Goal: Task Accomplishment & Management: Complete application form

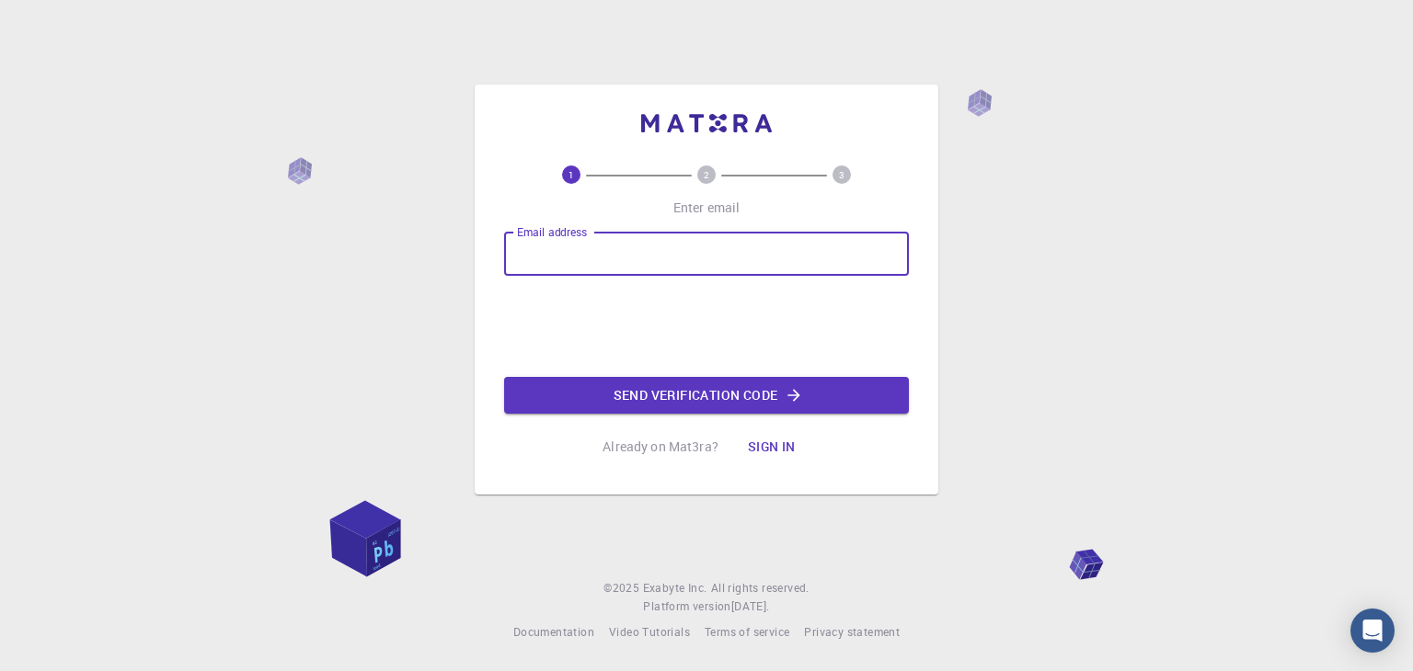
click at [621, 258] on input "Email address" at bounding box center [706, 254] width 405 height 44
type input "tfaziic1ka@bcm.edu.pl"
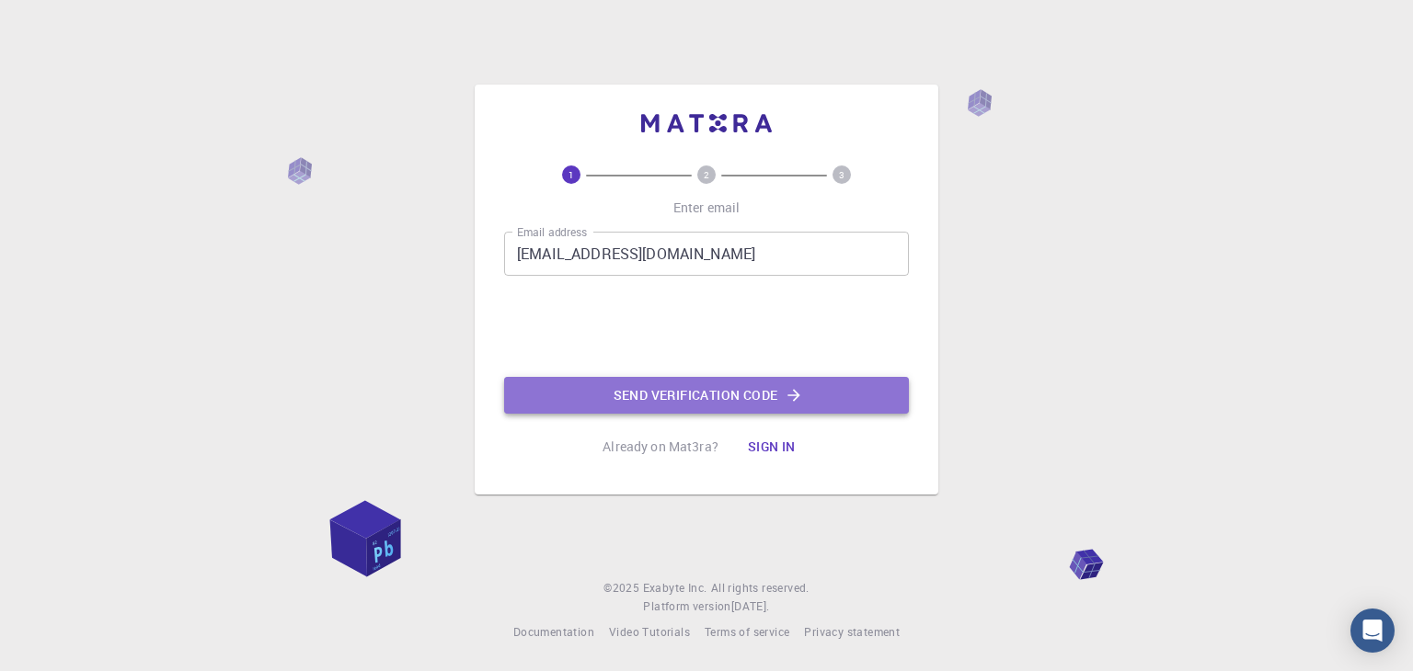
click at [670, 394] on button "Send verification code" at bounding box center [706, 395] width 405 height 37
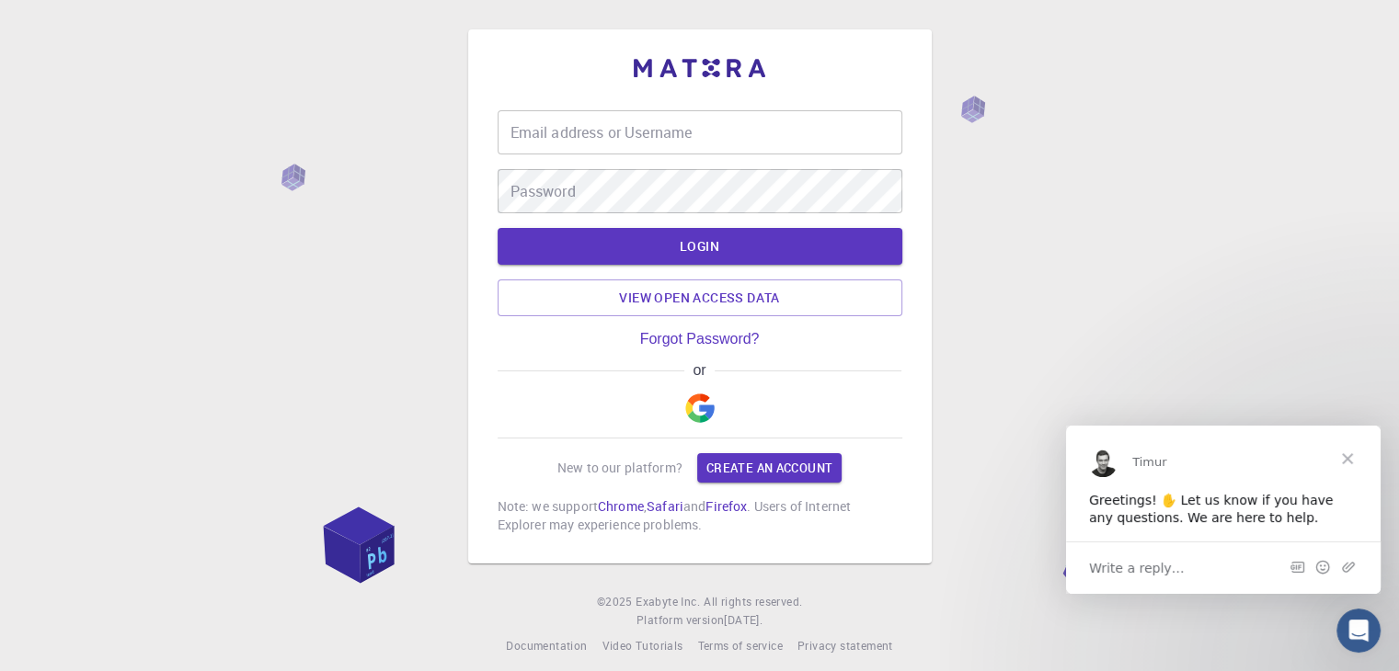
click at [704, 414] on img "button" at bounding box center [699, 408] width 29 height 29
click at [701, 393] on button "button" at bounding box center [700, 408] width 44 height 59
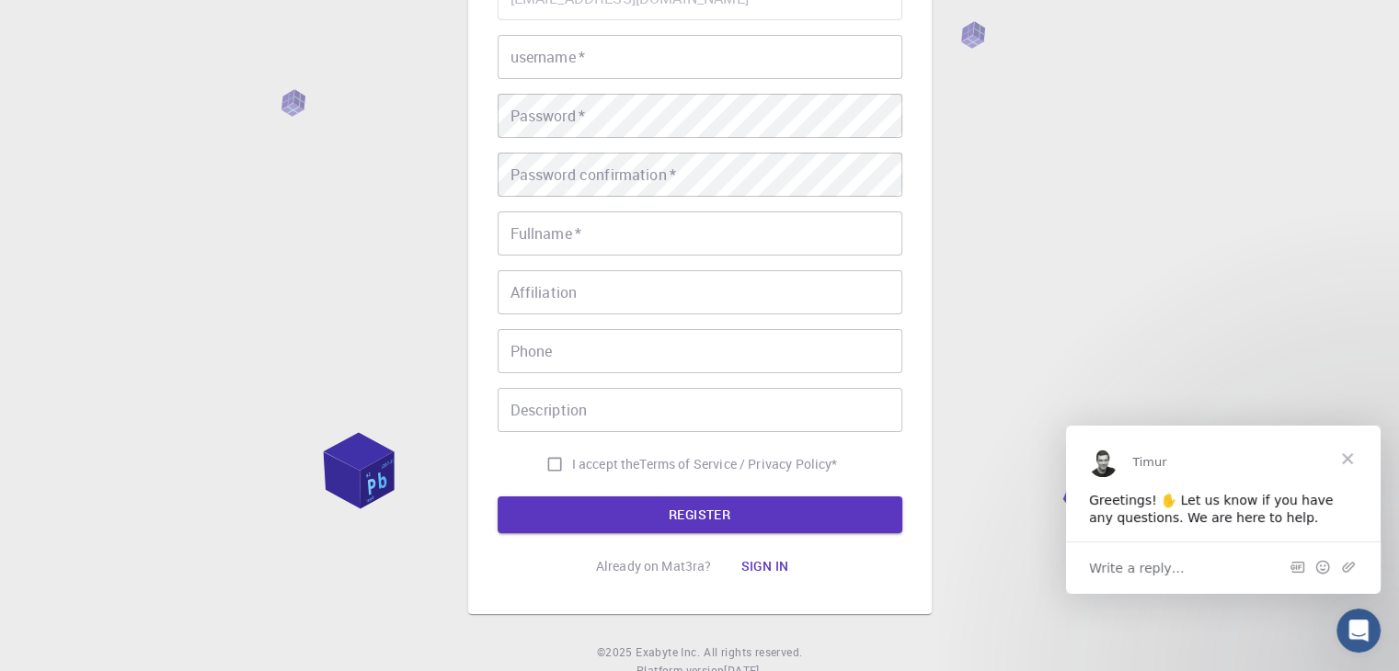
scroll to position [214, 0]
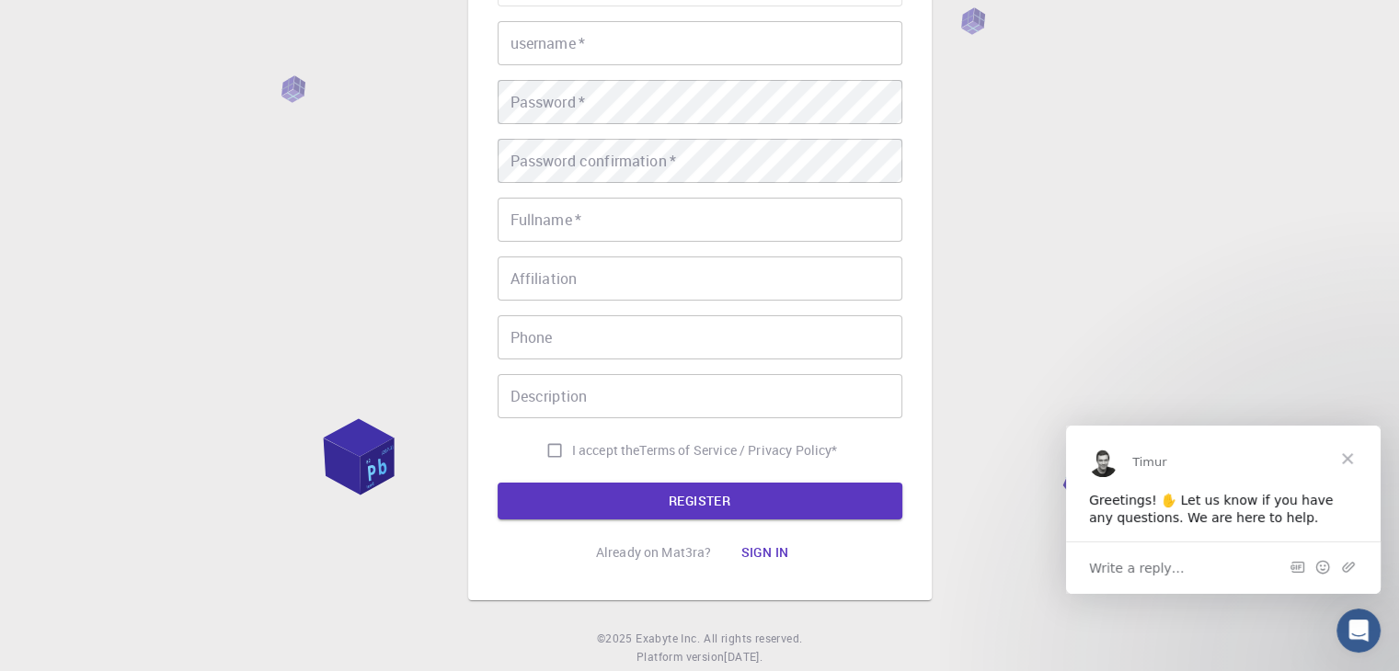
click at [557, 448] on input "I accept the Terms of Service / Privacy Policy *" at bounding box center [554, 450] width 35 height 35
checkbox input "true"
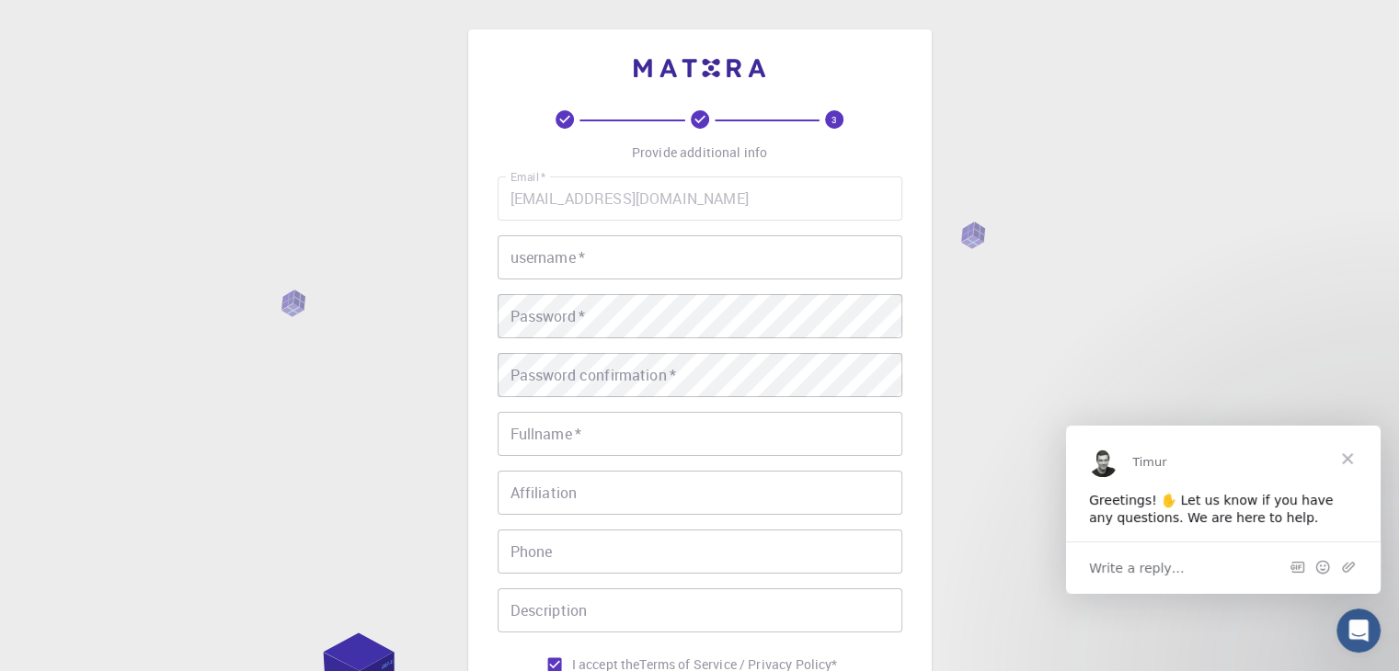
click at [567, 249] on div "username   * username   *" at bounding box center [700, 257] width 405 height 44
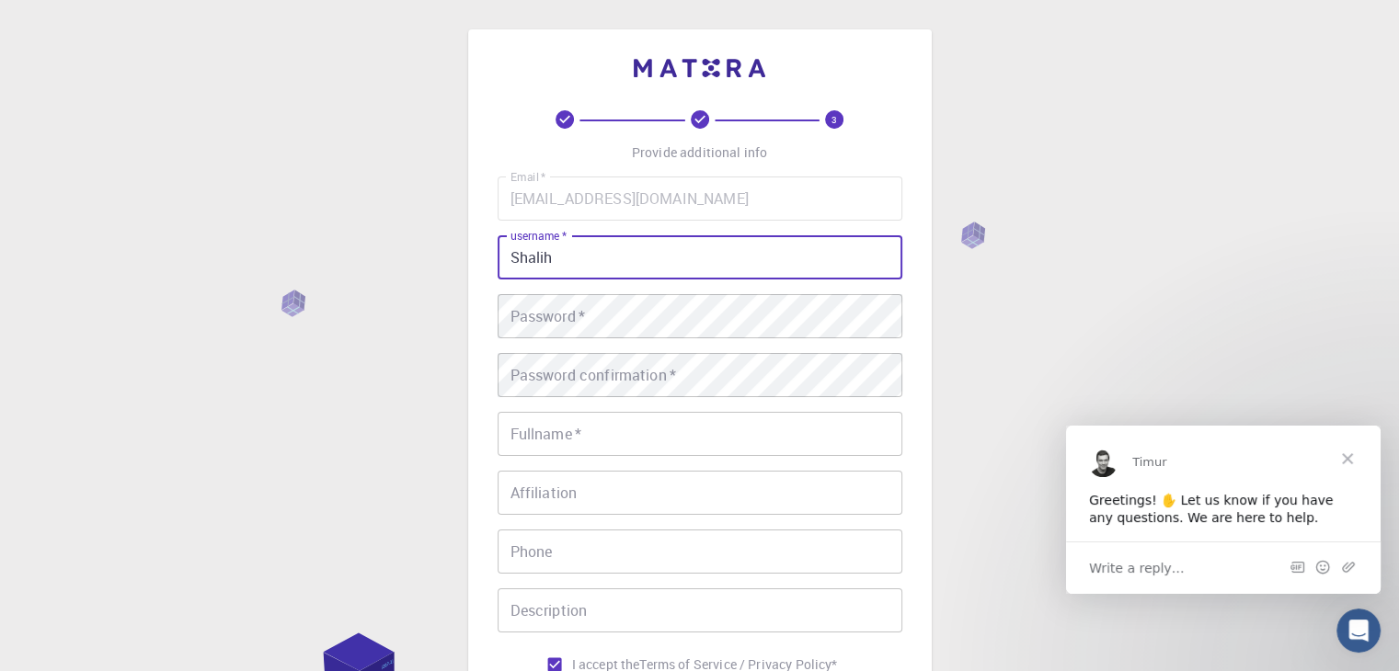
type input "Shalih"
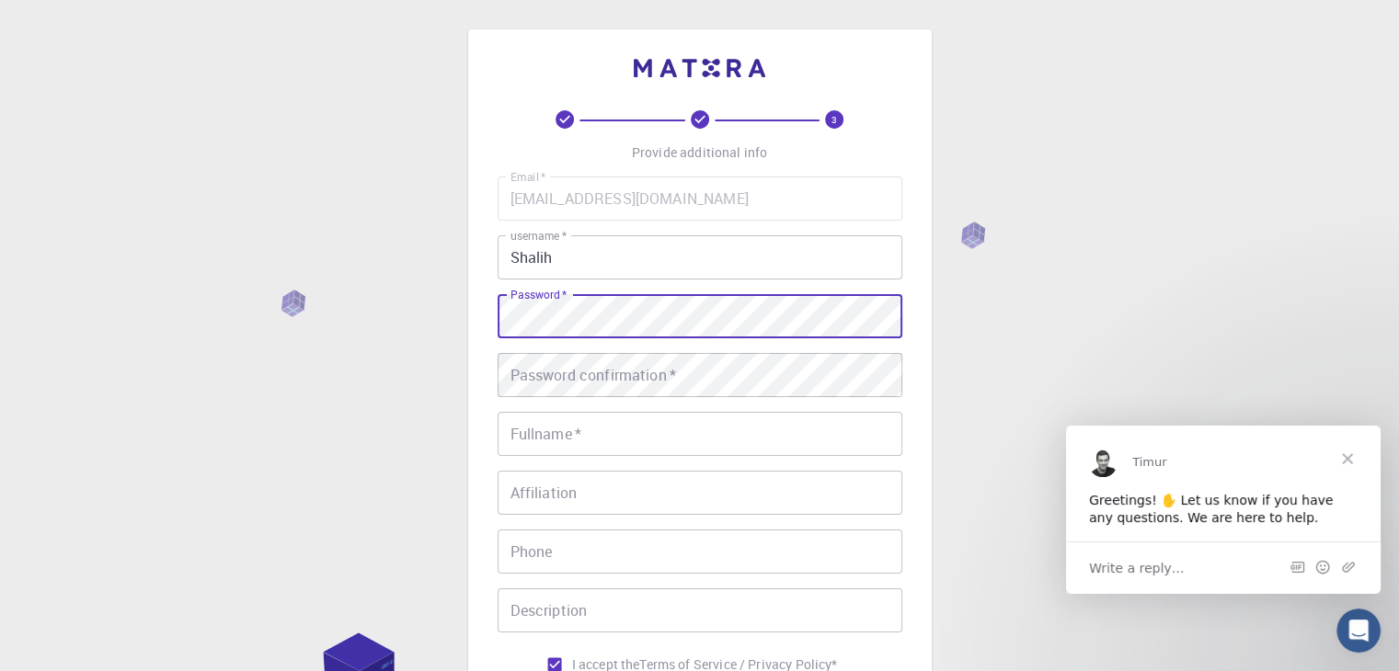
click at [569, 548] on input "Phone" at bounding box center [700, 552] width 405 height 44
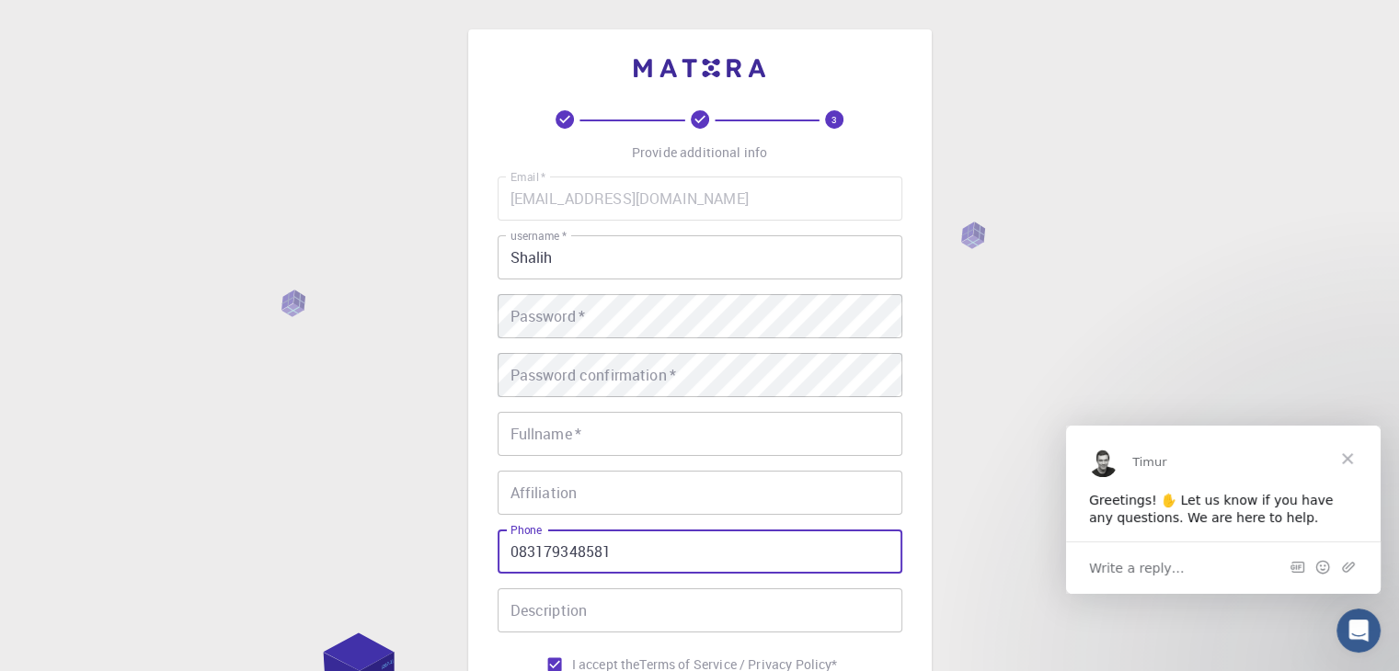
type input "083179348581"
click at [526, 321] on label "Password   *" at bounding box center [547, 316] width 75 height 21
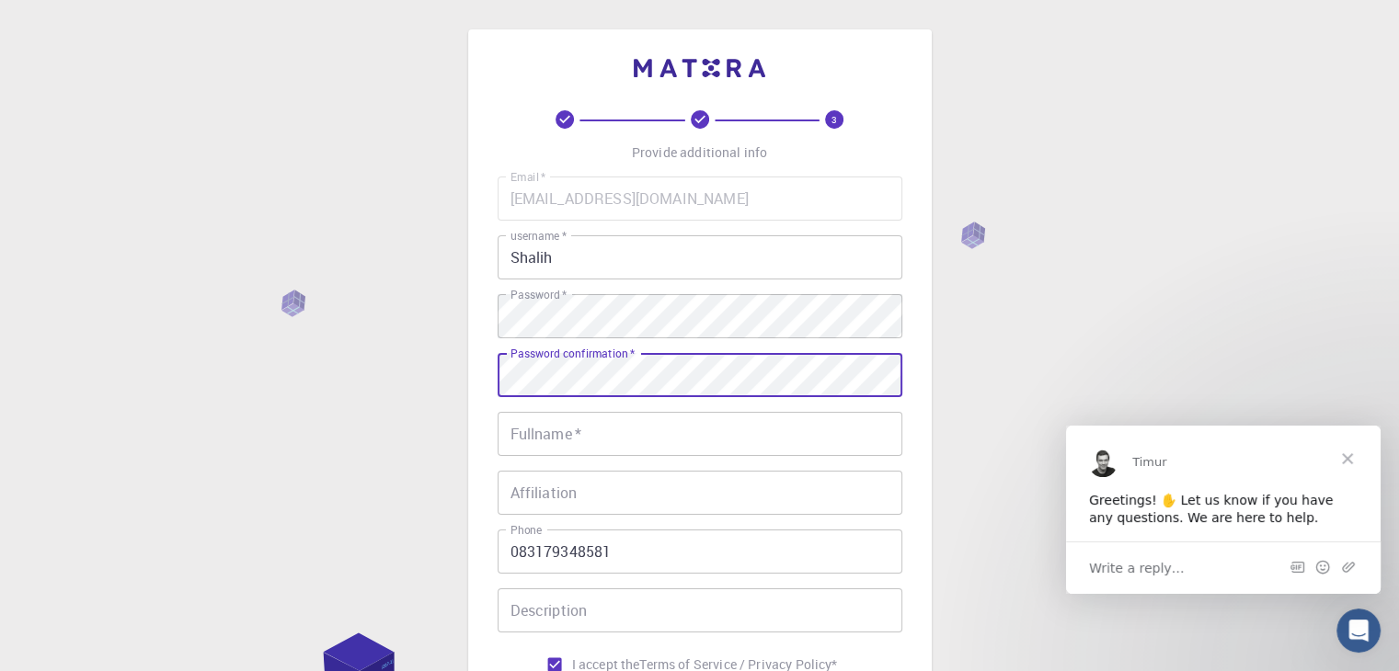
click at [578, 445] on input "Fullname   *" at bounding box center [700, 434] width 405 height 44
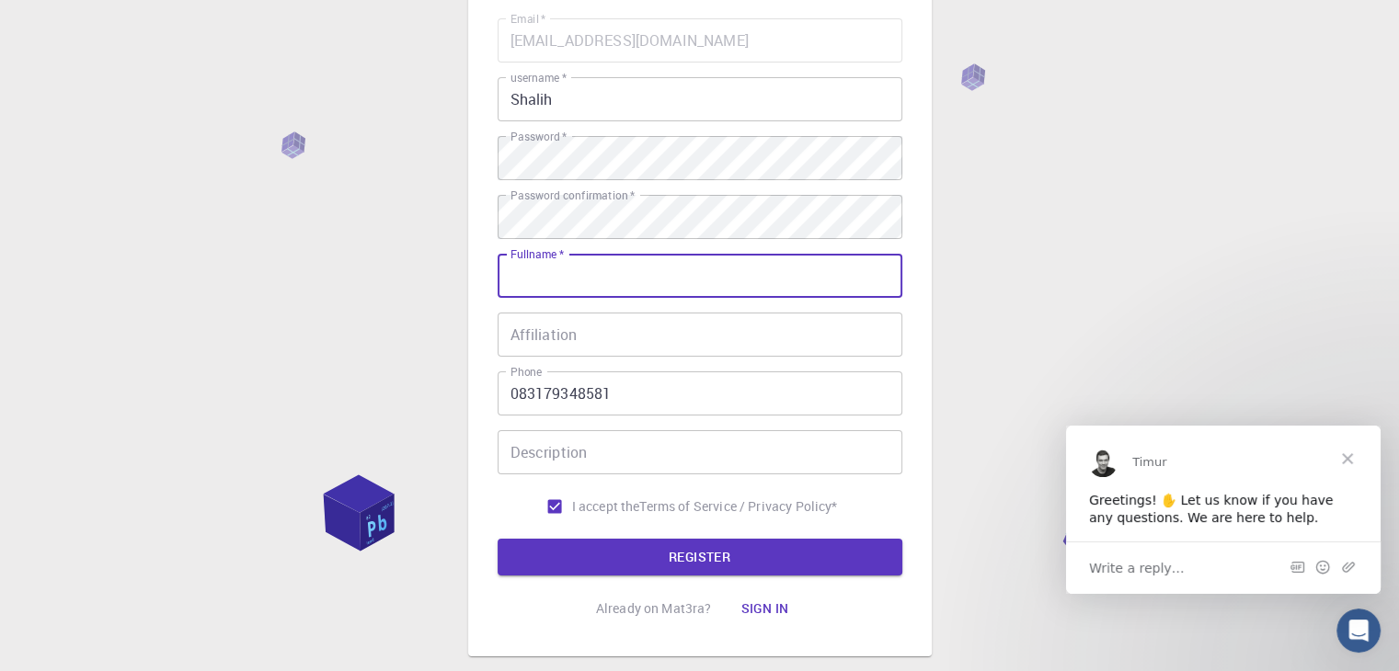
scroll to position [265, 0]
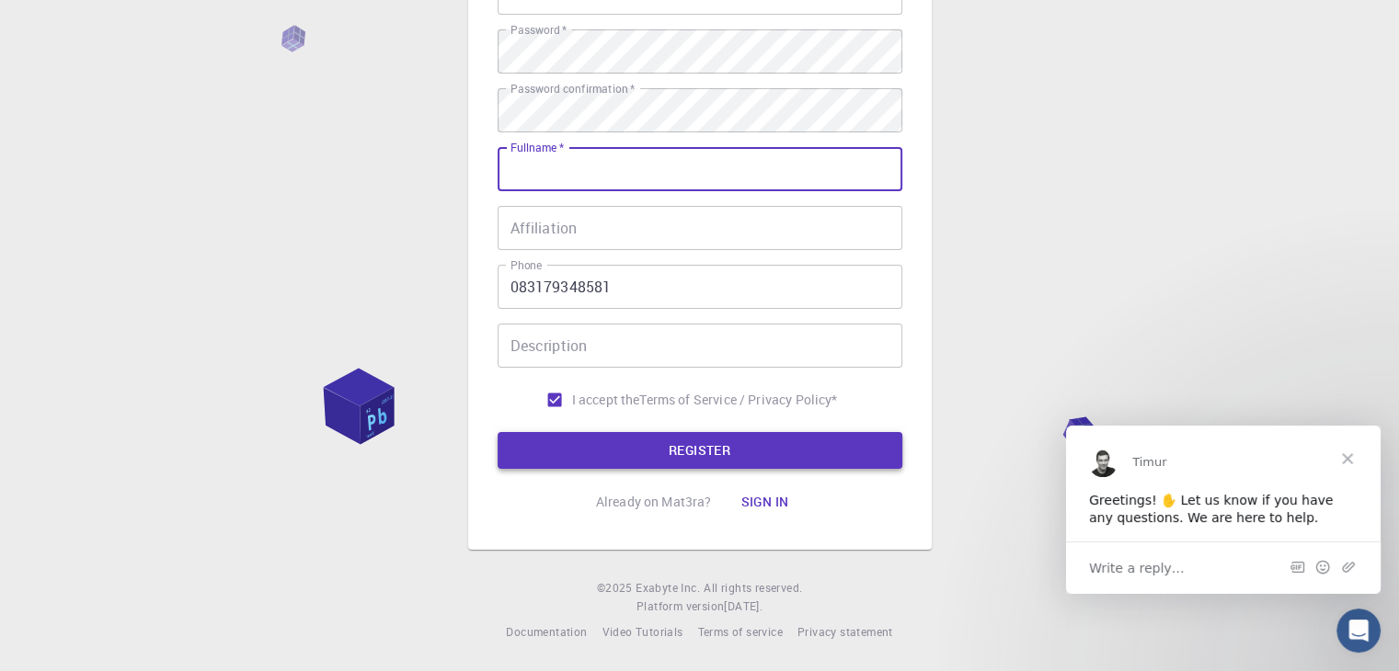
click at [619, 455] on button "REGISTER" at bounding box center [700, 450] width 405 height 37
type input "U"
type input "Y"
type input "[PERSON_NAME]"
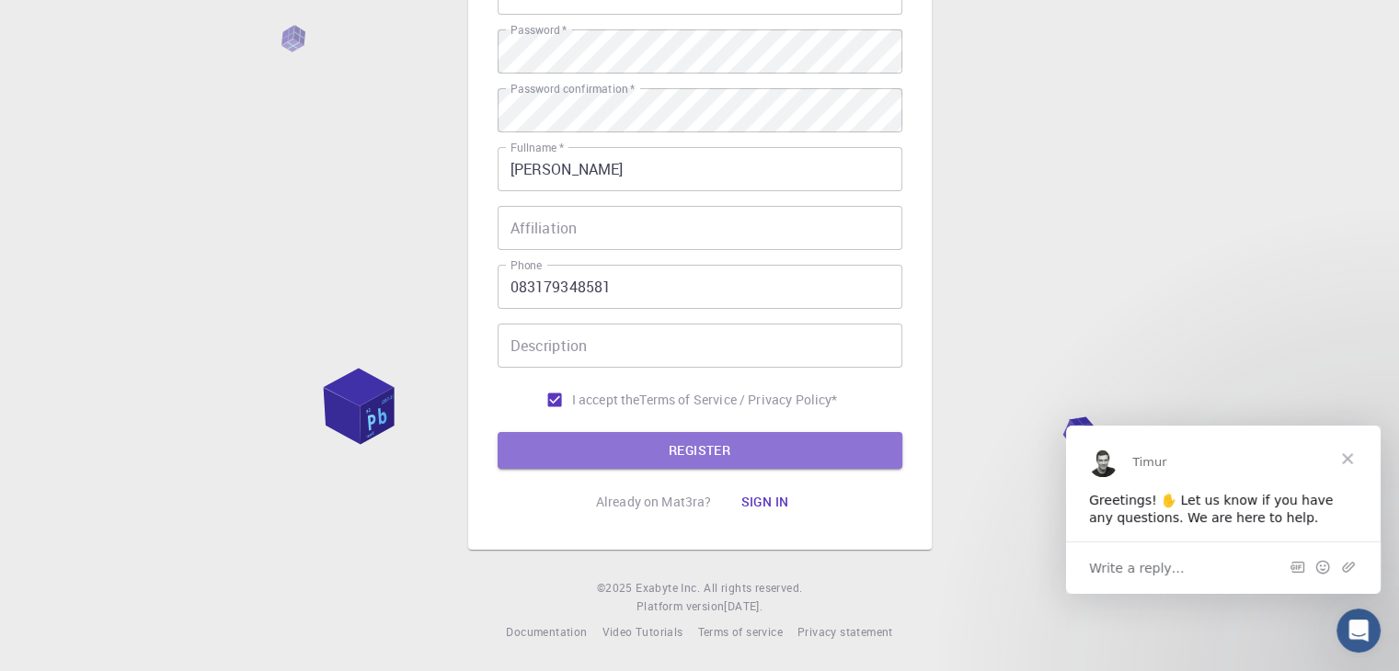
click at [563, 458] on button "REGISTER" at bounding box center [700, 450] width 405 height 37
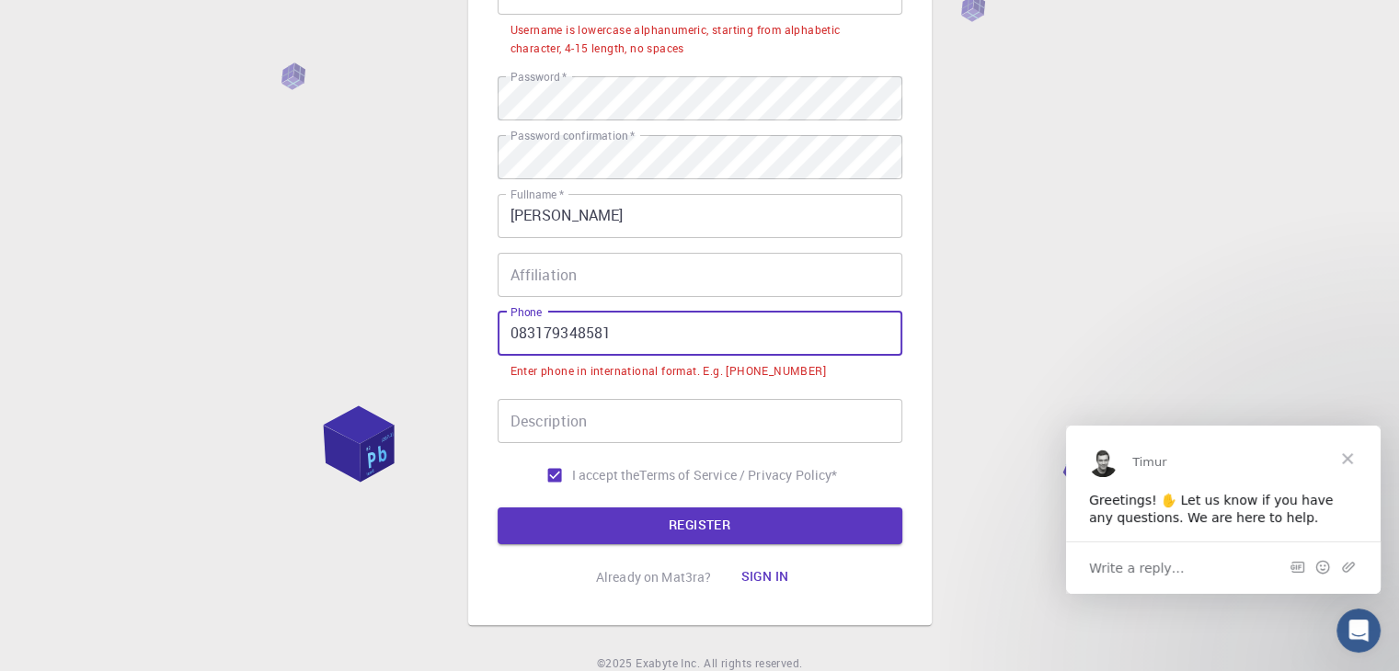
click at [527, 328] on input "083179348581" at bounding box center [700, 334] width 405 height 44
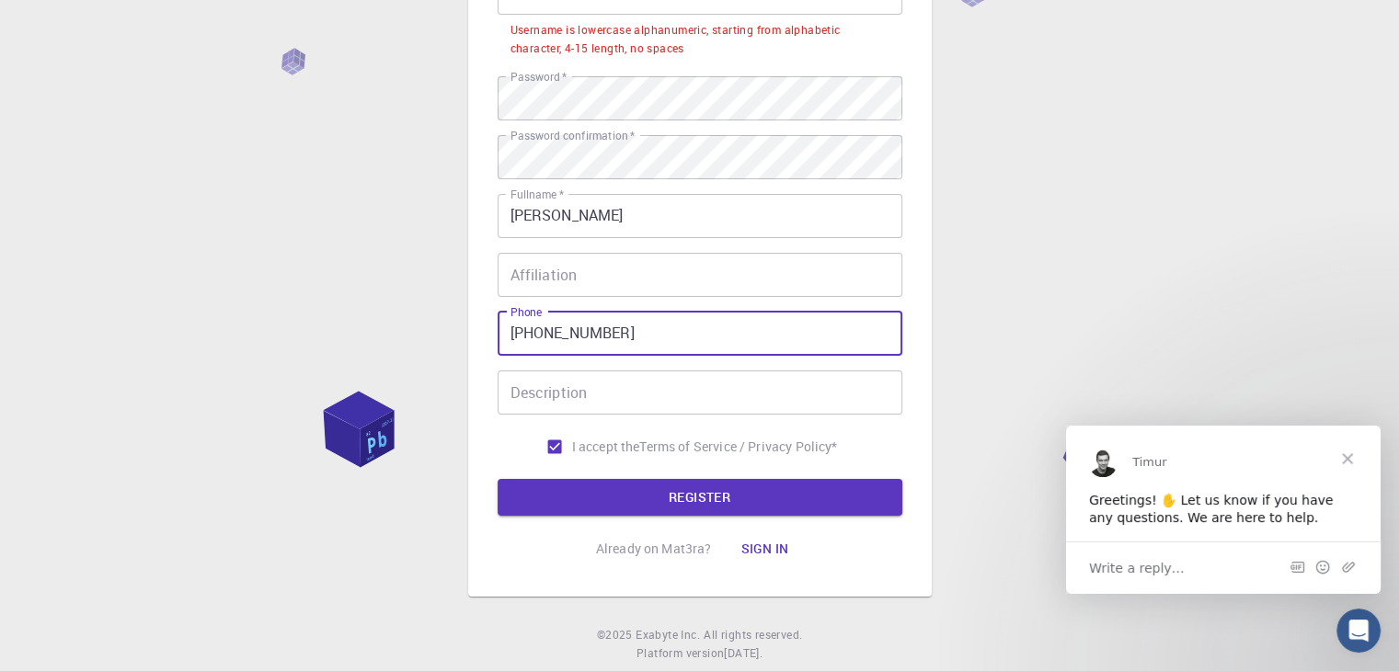
click at [553, 475] on form "Email   * yasirshalih.znl@gmail.com Email   * username   * Shalih username   * …" at bounding box center [700, 214] width 405 height 604
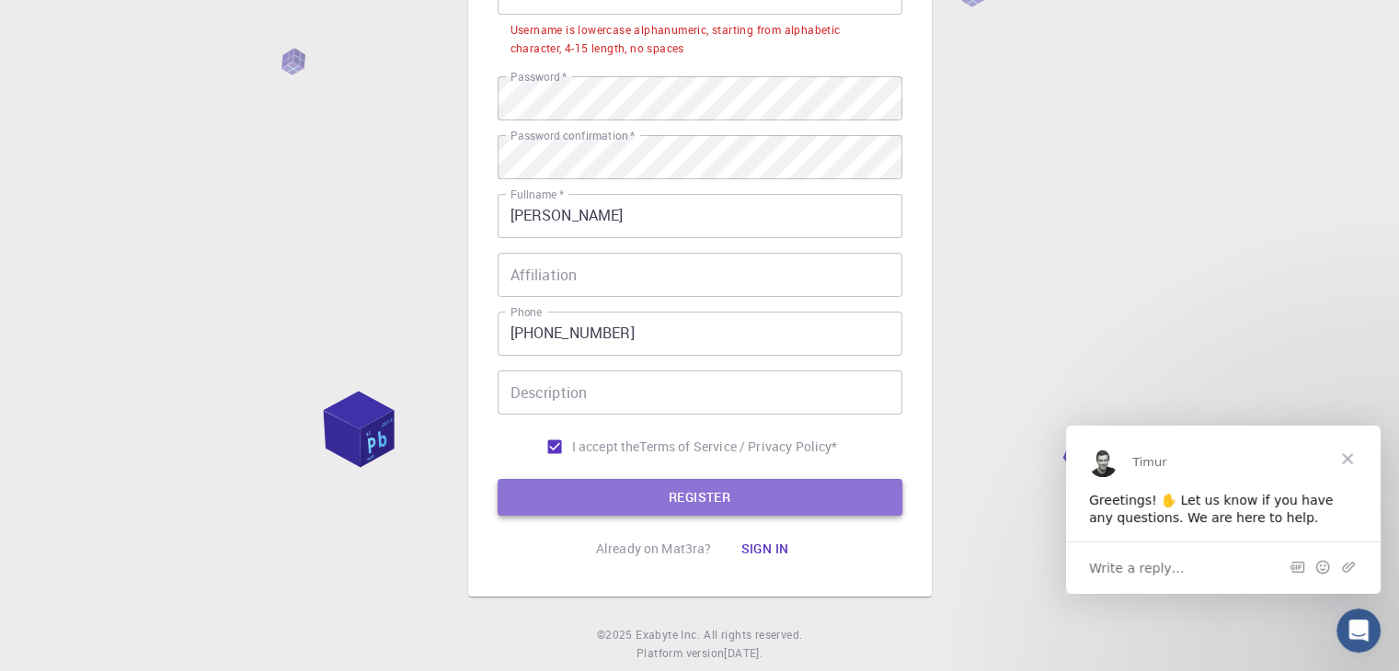
click at [553, 496] on button "REGISTER" at bounding box center [700, 497] width 405 height 37
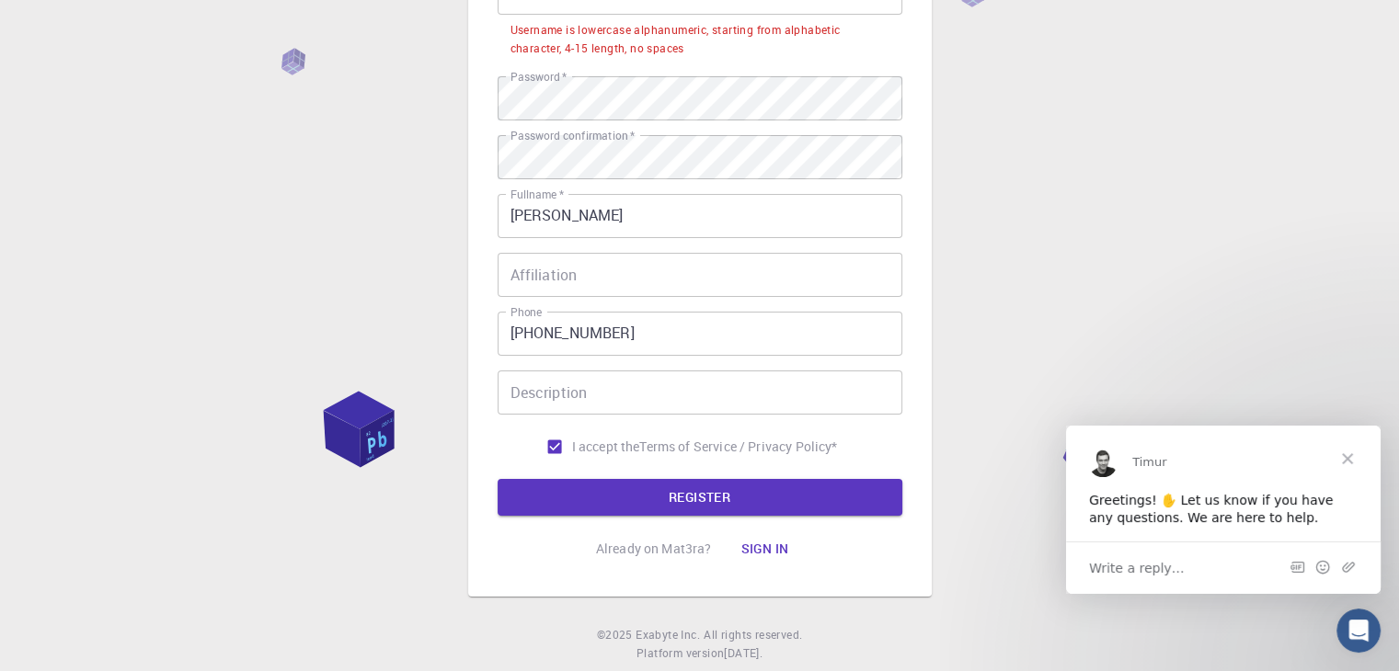
click at [538, 334] on input "+623179348581" at bounding box center [700, 334] width 405 height 44
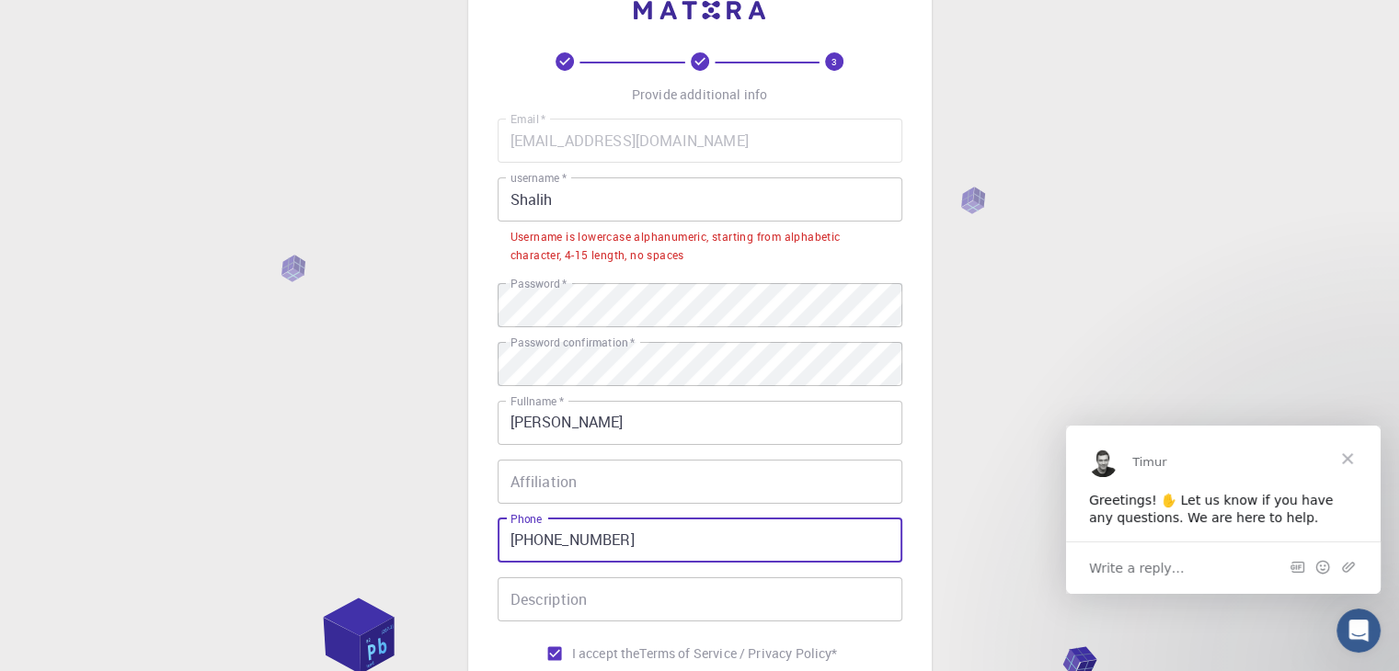
scroll to position [0, 0]
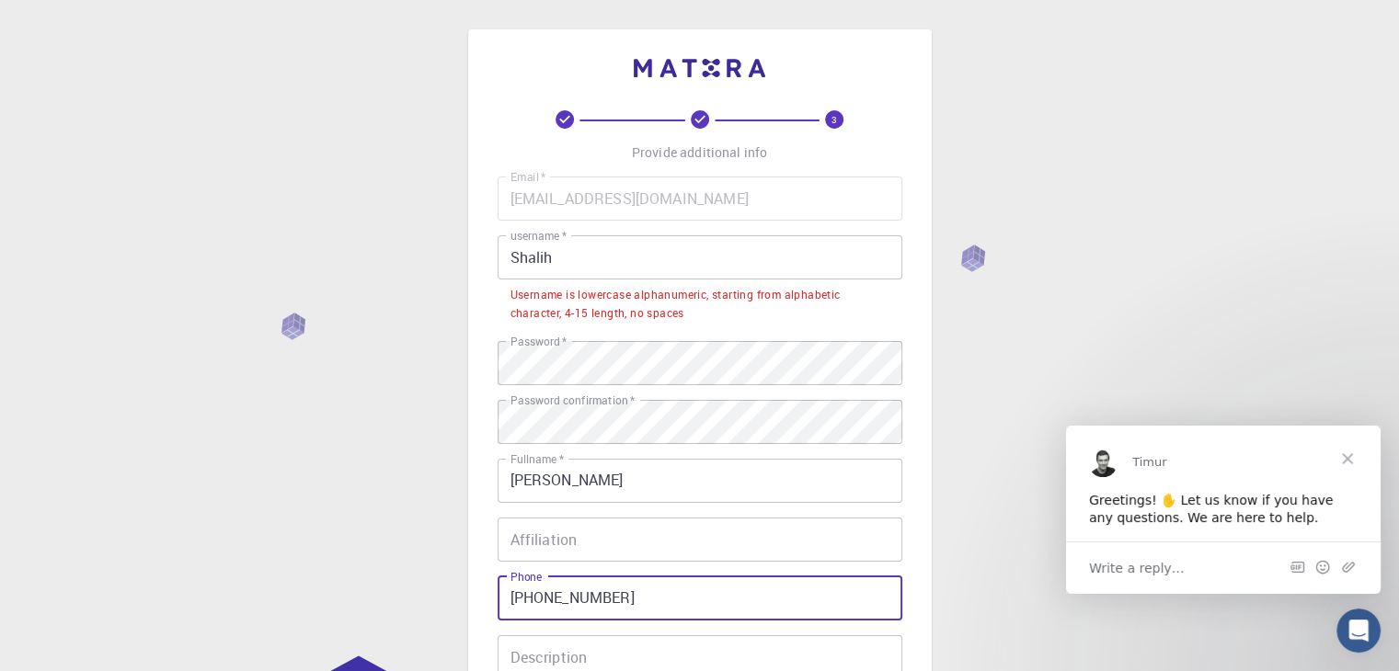
type input "[PHONE_NUMBER]"
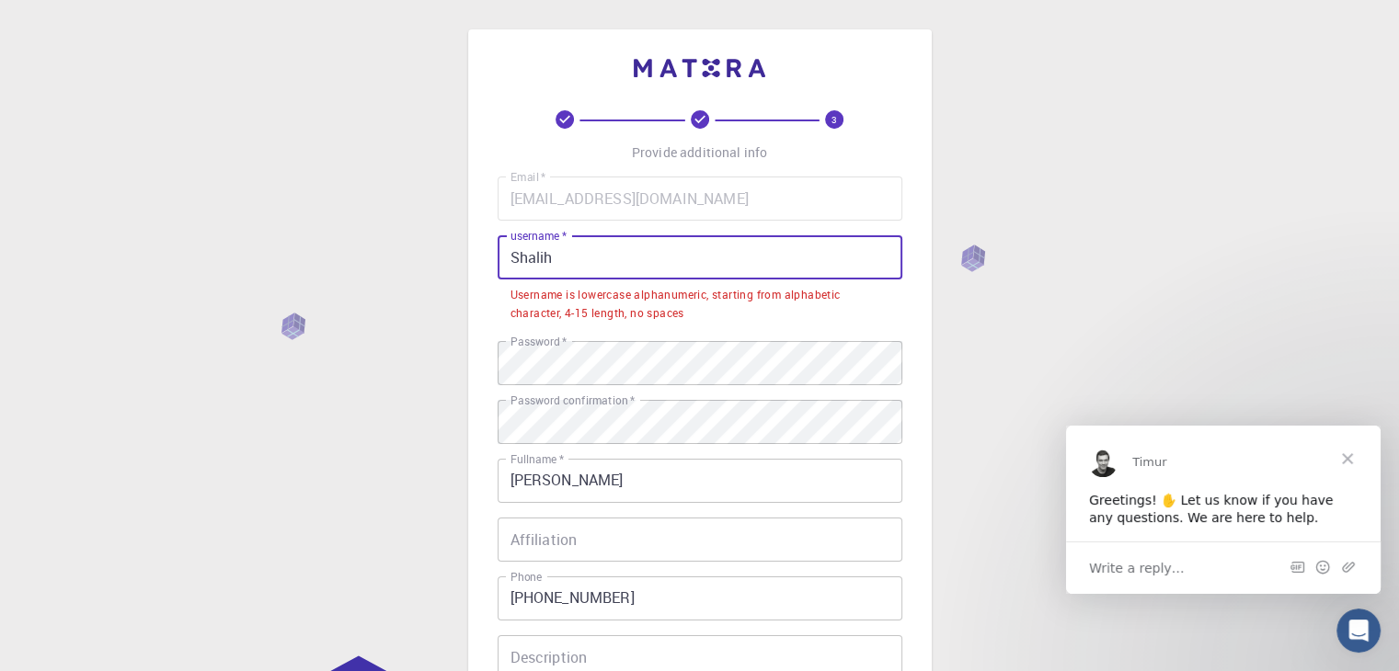
click at [613, 269] on input "Shalih" at bounding box center [700, 257] width 405 height 44
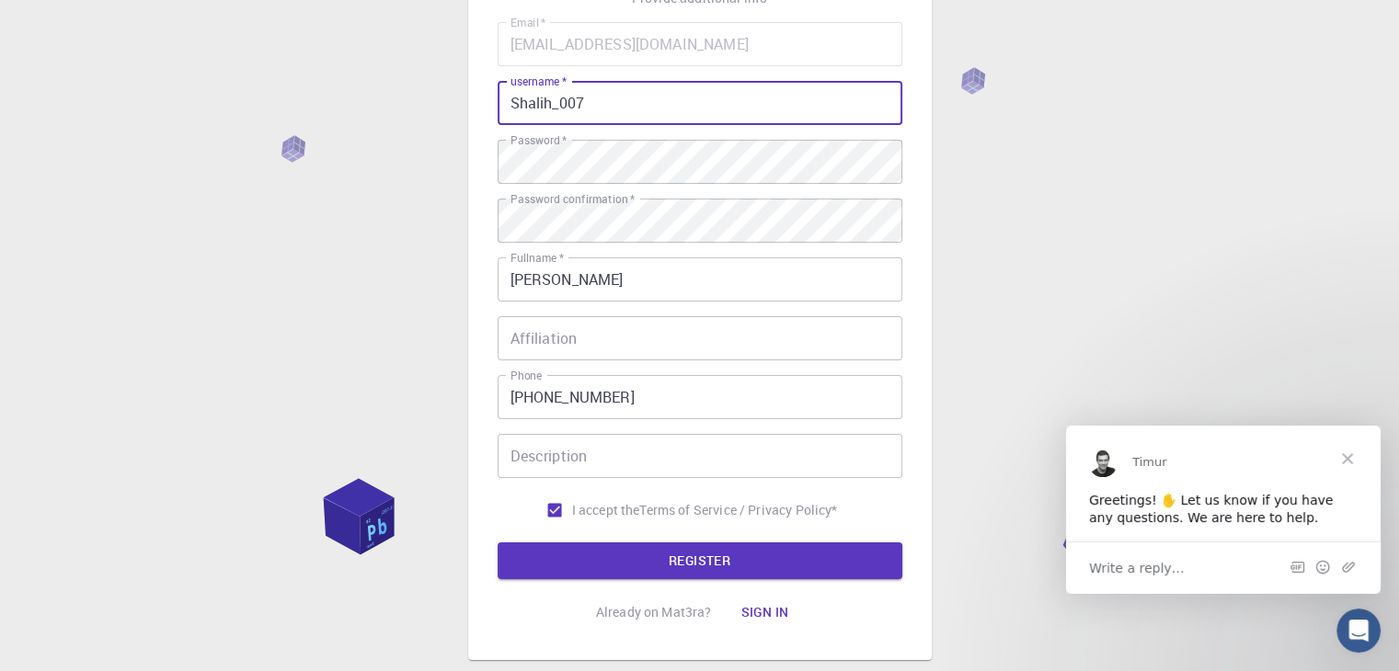
scroll to position [265, 0]
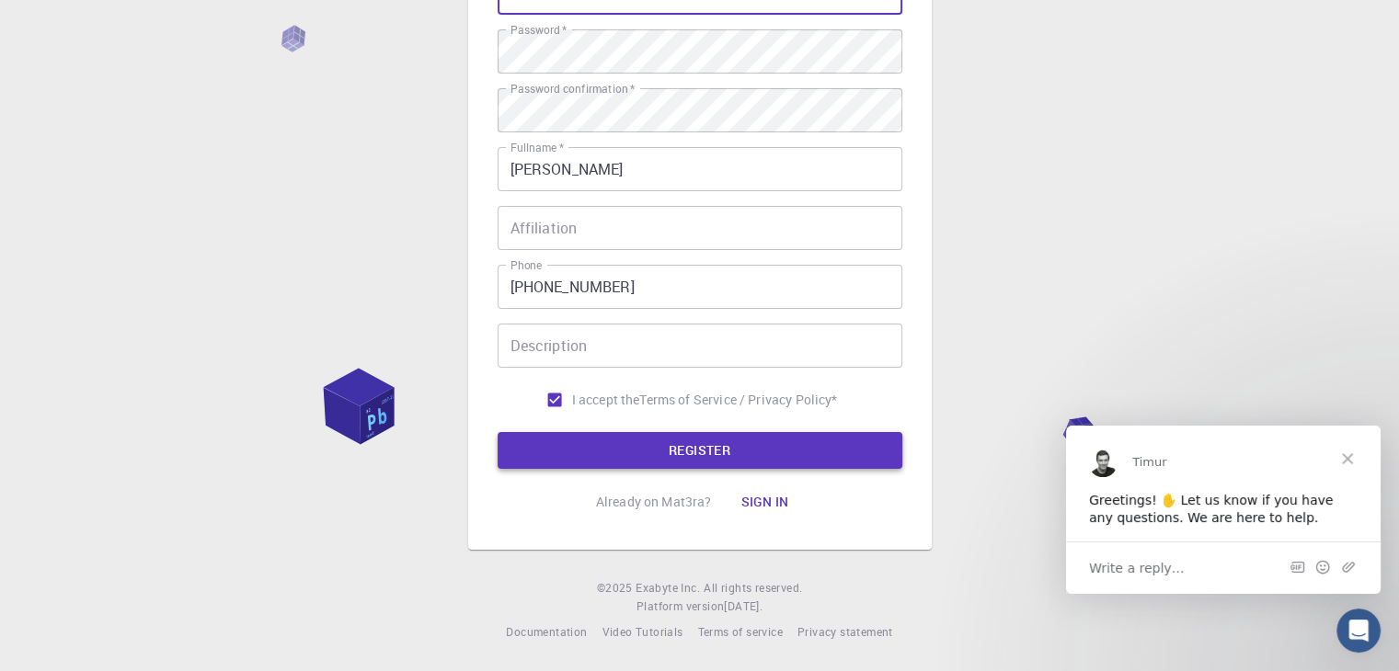
click at [714, 458] on button "REGISTER" at bounding box center [700, 450] width 405 height 37
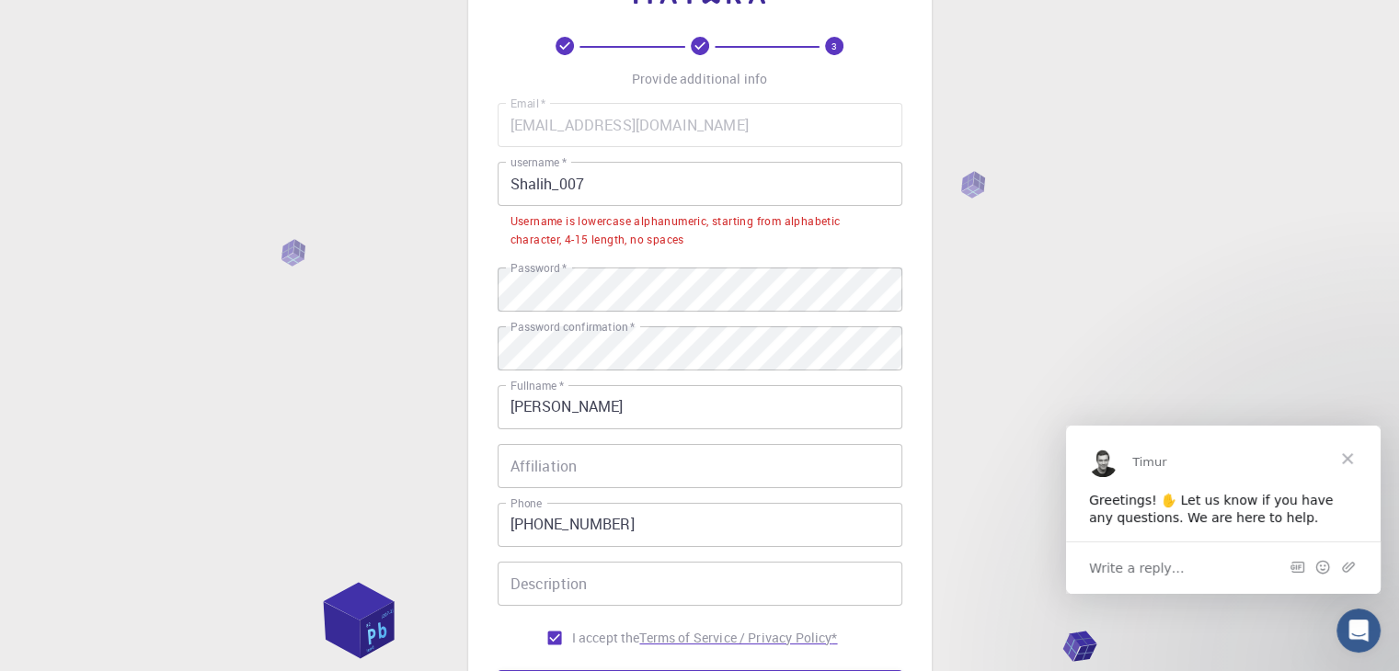
scroll to position [50, 0]
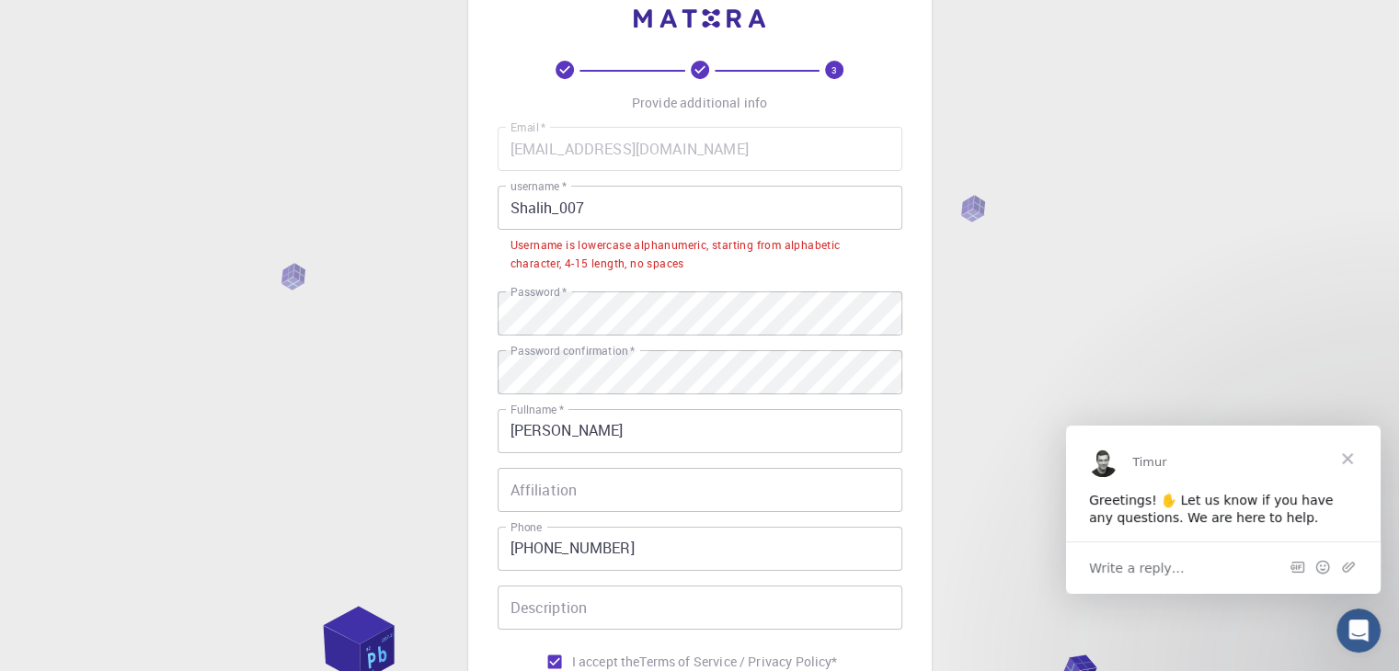
click at [643, 204] on input "Shalih_007" at bounding box center [700, 208] width 405 height 44
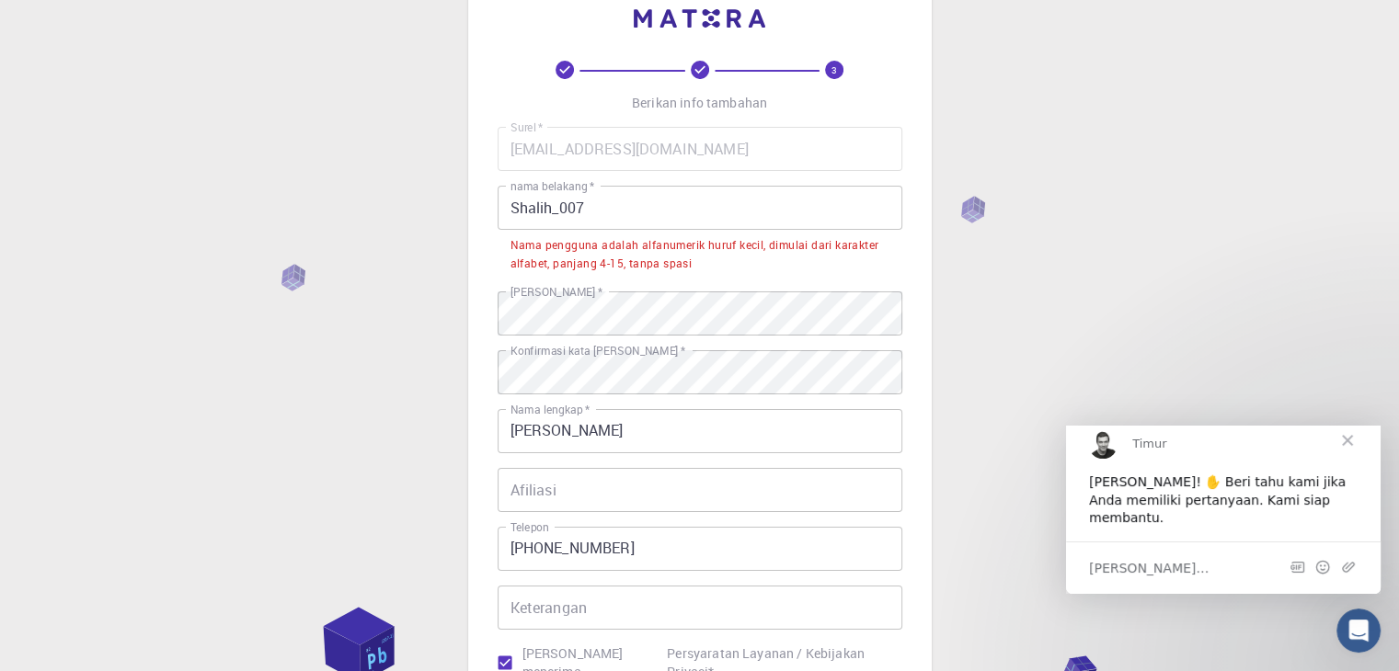
click at [527, 209] on input "Shalih_007" at bounding box center [700, 208] width 405 height 44
click at [510, 213] on input "Shalih_007" at bounding box center [700, 208] width 405 height 44
click at [513, 211] on input "Shalih_007" at bounding box center [700, 208] width 405 height 44
click at [518, 204] on input "Shalih_007" at bounding box center [700, 208] width 405 height 44
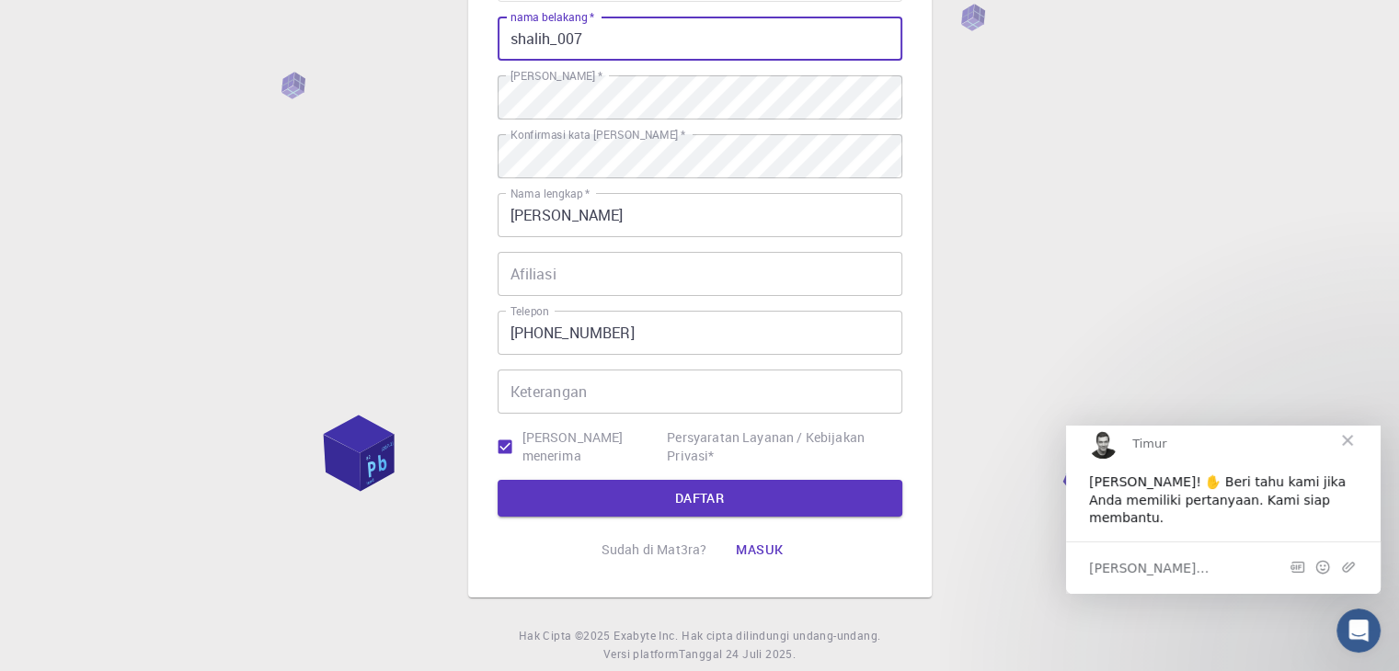
scroll to position [265, 0]
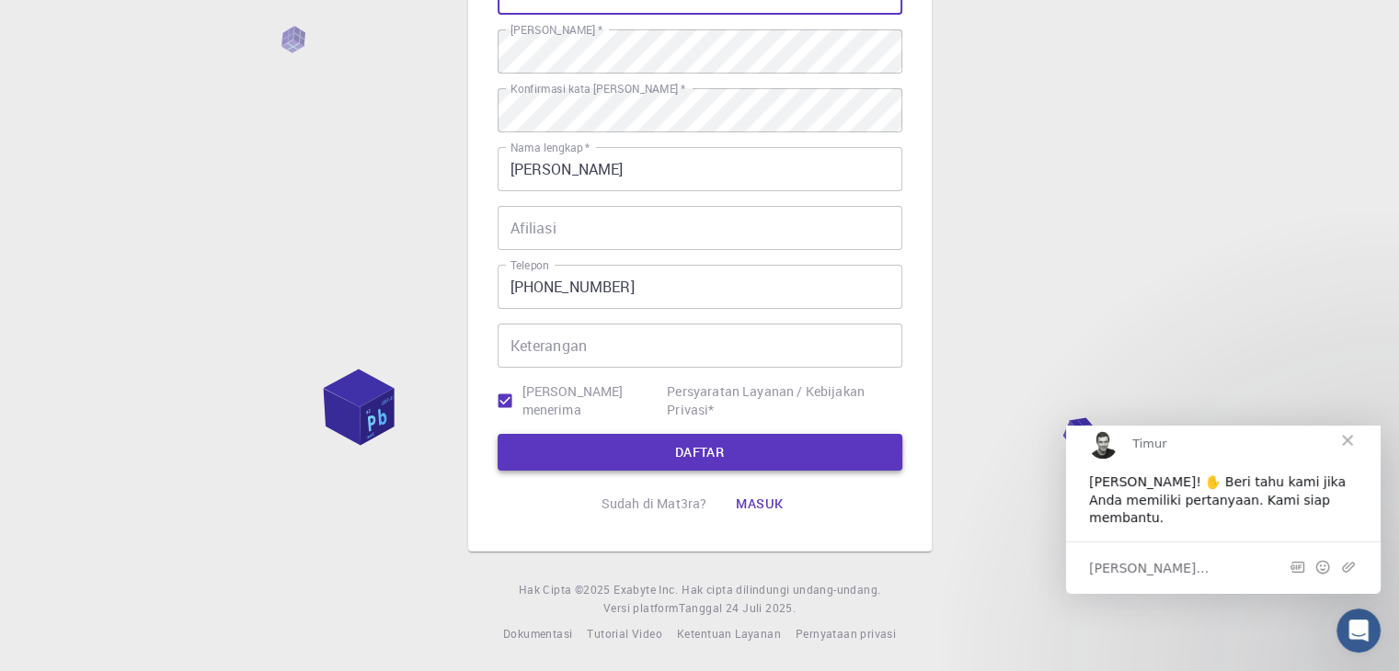
click at [555, 448] on button "DAFTAR" at bounding box center [700, 452] width 405 height 37
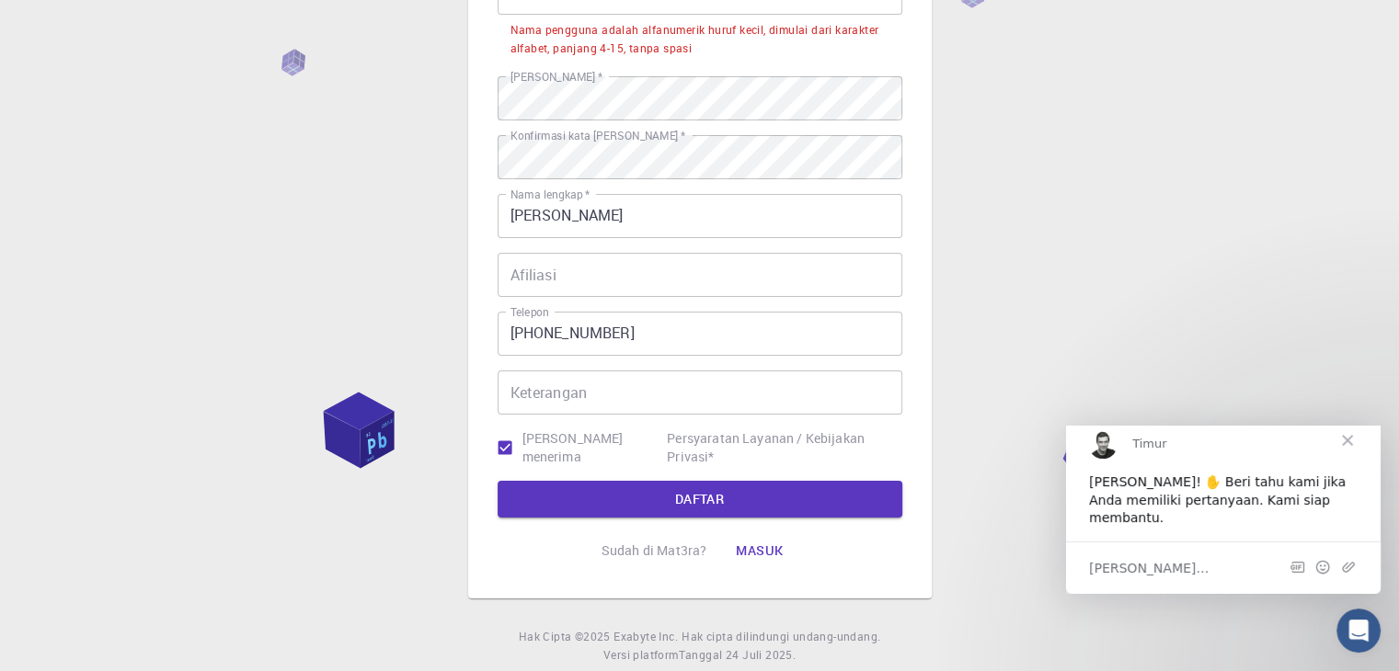
scroll to position [50, 0]
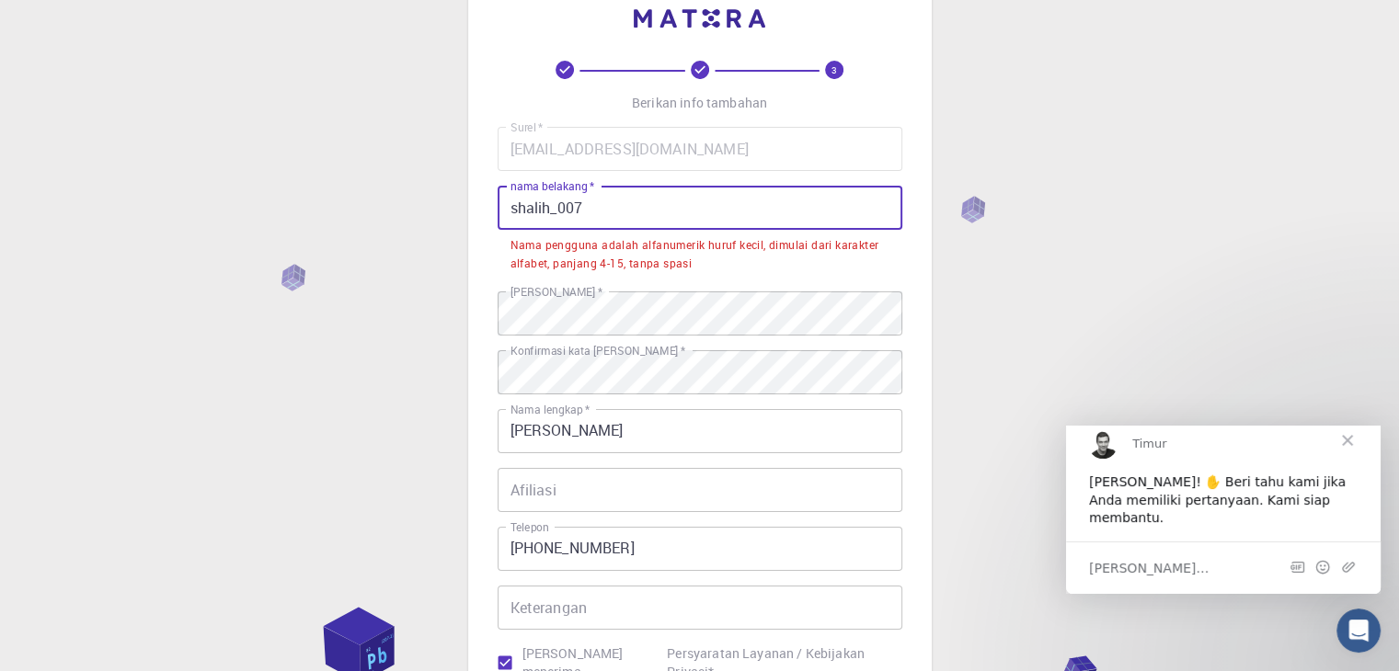
click at [559, 204] on input "shalih_007" at bounding box center [700, 208] width 405 height 44
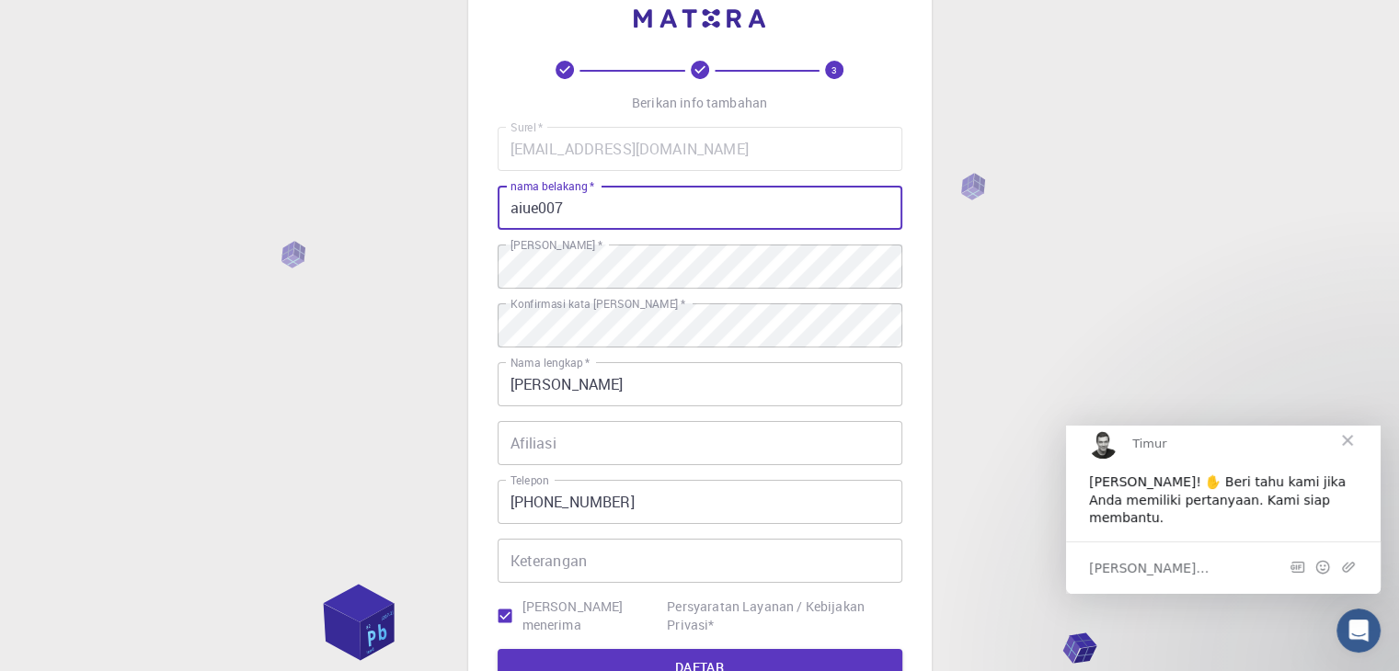
type input "aiueo007"
click button "DAFTAR" at bounding box center [700, 667] width 405 height 37
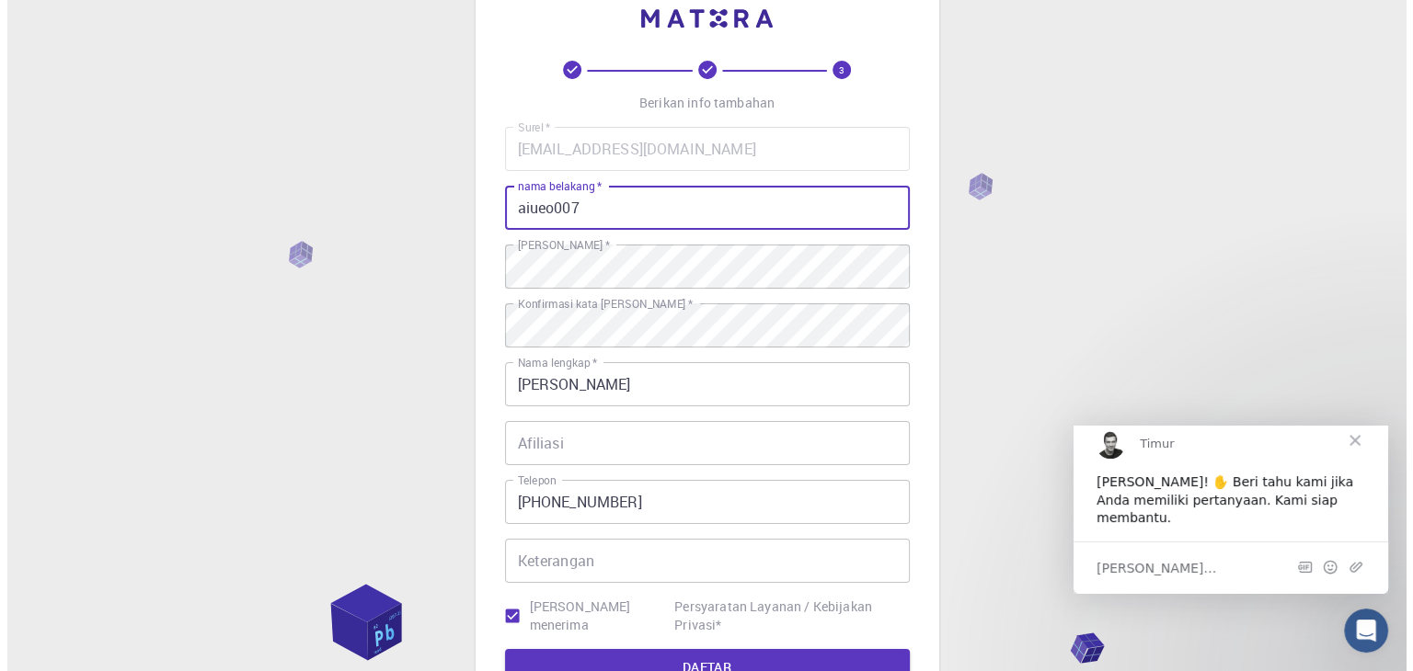
scroll to position [0, 0]
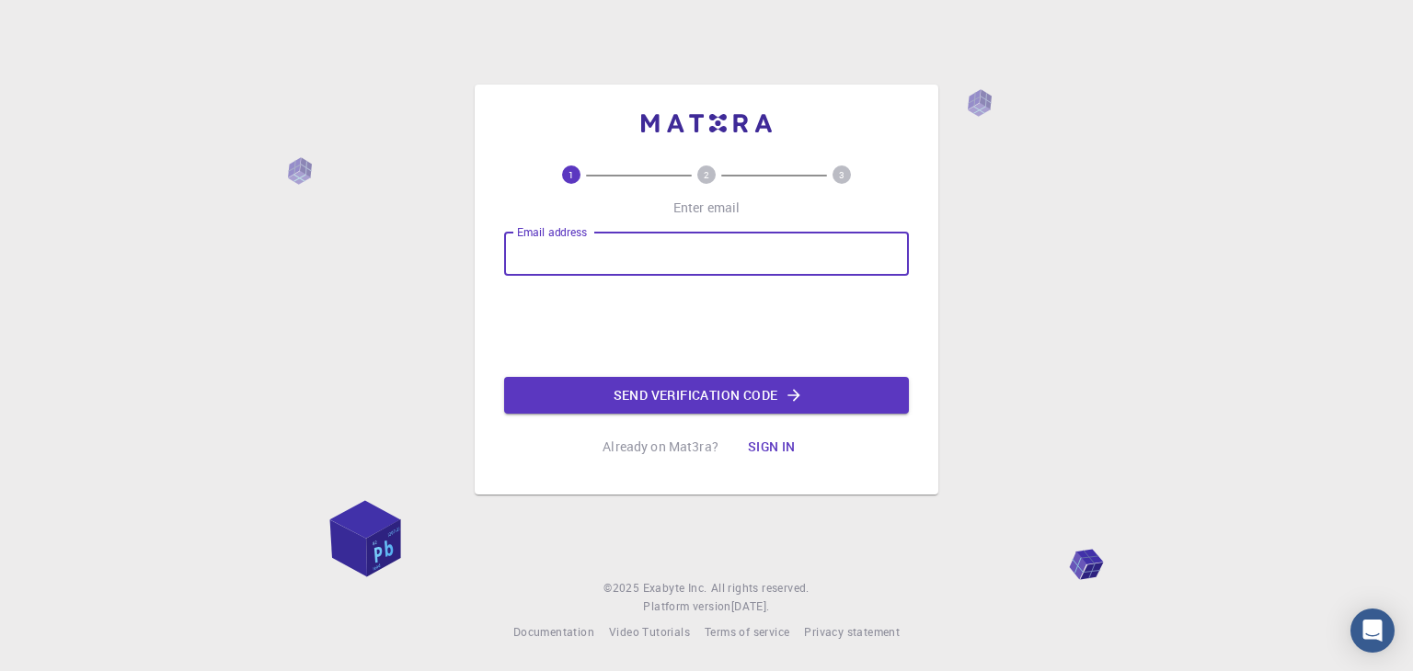
click at [592, 270] on input "Email address" at bounding box center [706, 254] width 405 height 44
click at [616, 271] on input "Email address" at bounding box center [706, 254] width 405 height 44
type input "tfaziic1ka@bcm.edu.pl"
click at [670, 398] on button "Send verification code" at bounding box center [706, 395] width 405 height 37
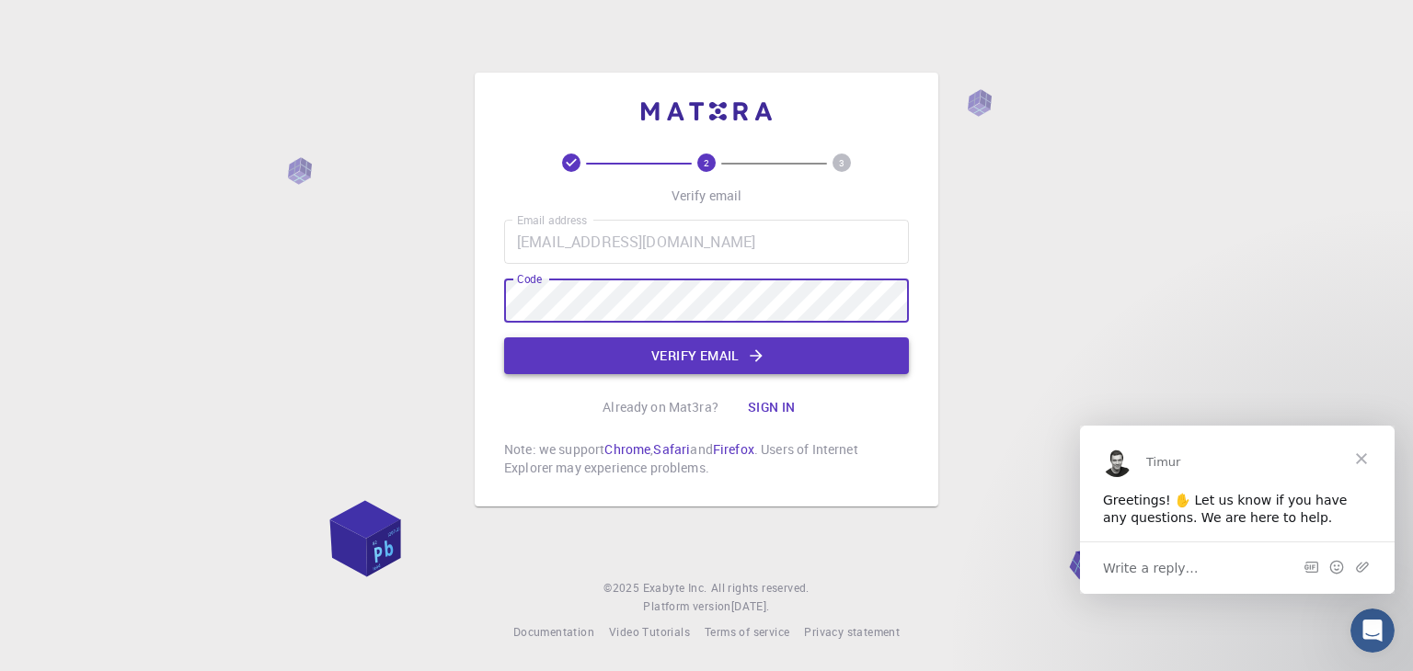
click at [662, 350] on button "Verify email" at bounding box center [706, 356] width 405 height 37
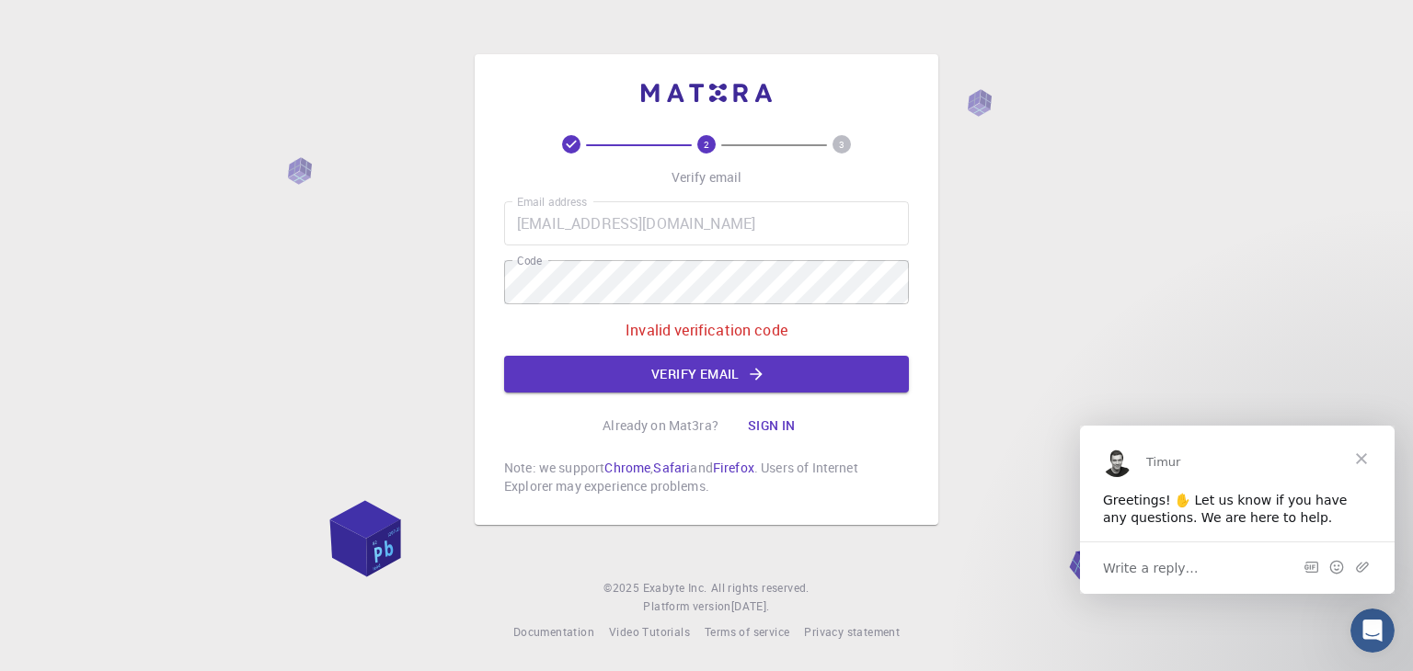
click at [559, 133] on div "2 3 Verify email Email address tfaziic1ka@bcm.edu.pl Email address Code Code In…" at bounding box center [706, 290] width 405 height 412
click at [571, 152] on icon at bounding box center [571, 144] width 18 height 18
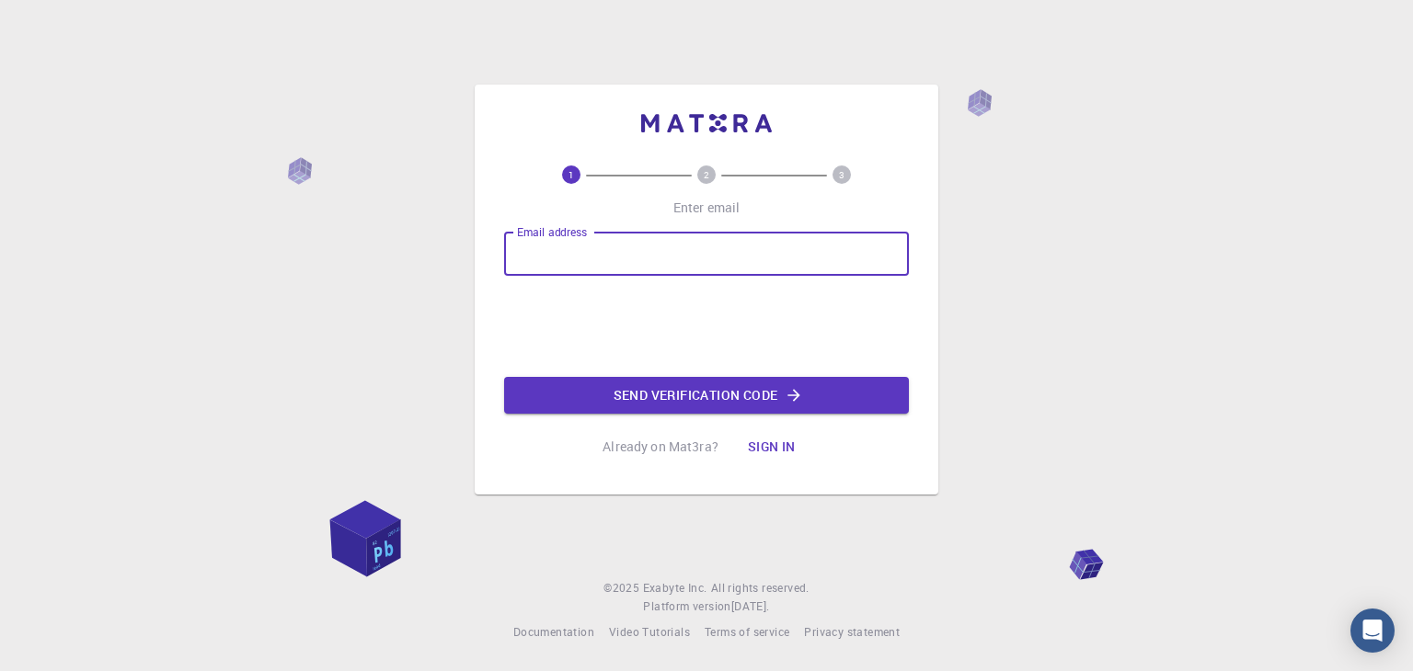
click at [615, 243] on input "Email address" at bounding box center [706, 254] width 405 height 44
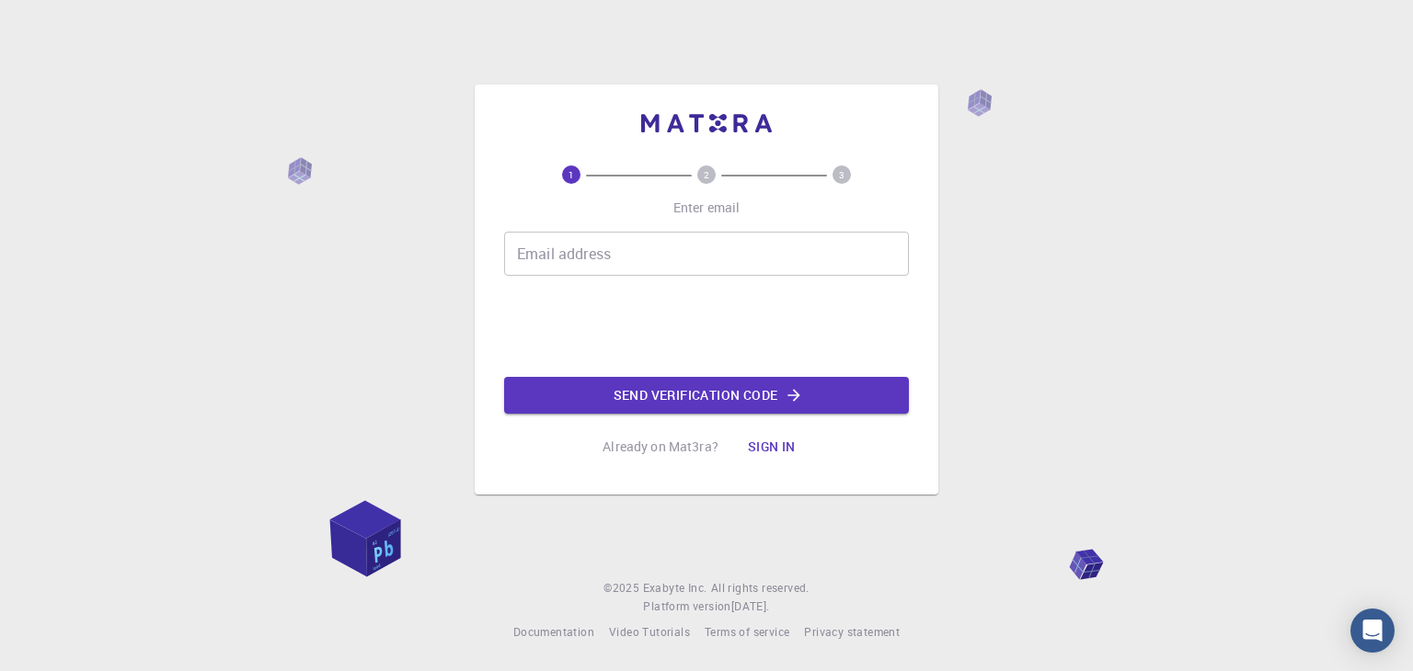
click at [651, 258] on input "Email address" at bounding box center [706, 254] width 405 height 44
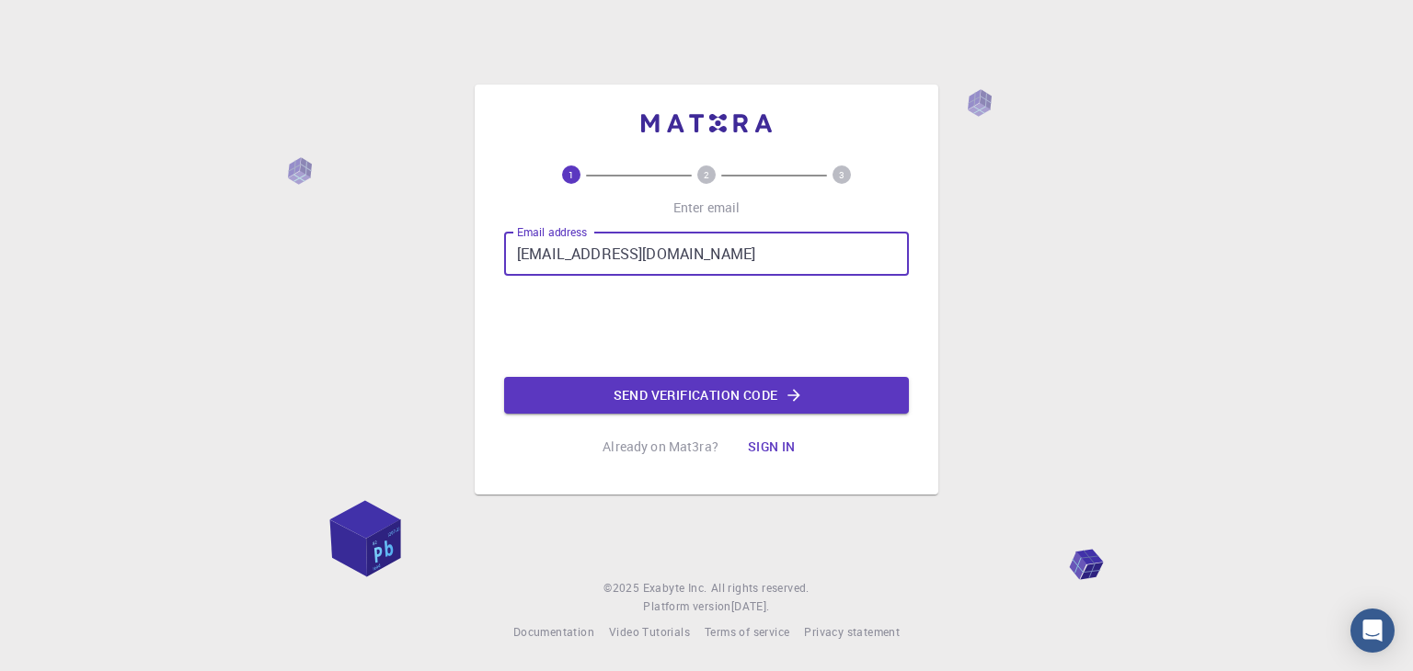
type input "[EMAIL_ADDRESS][DOMAIN_NAME]"
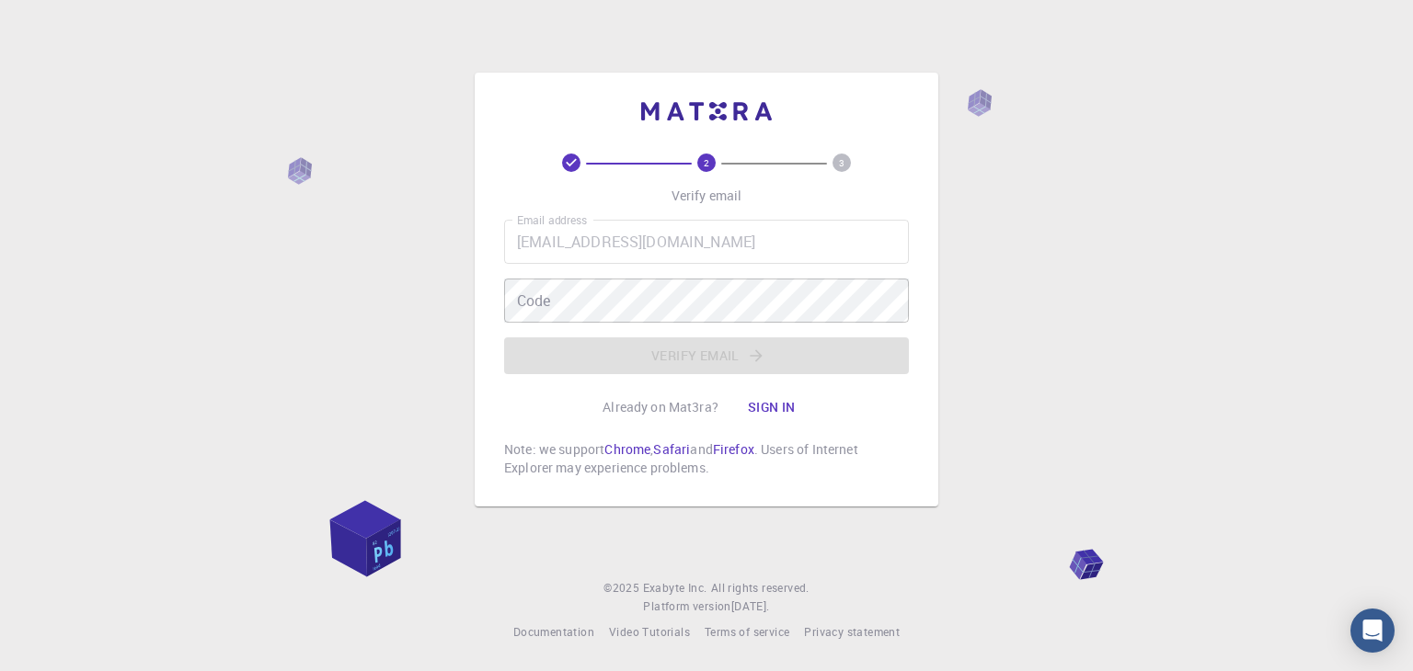
click at [754, 406] on button "Sign in" at bounding box center [771, 407] width 77 height 37
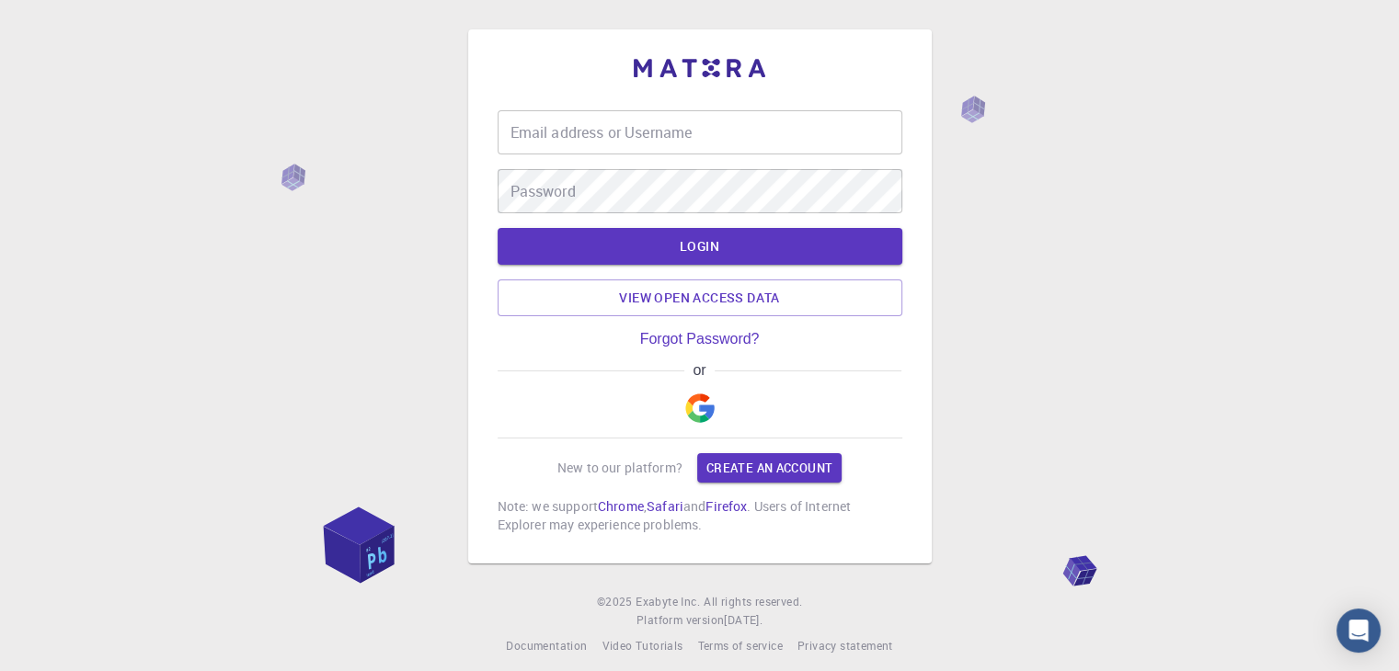
click at [726, 136] on input "Email address or Username" at bounding box center [700, 132] width 405 height 44
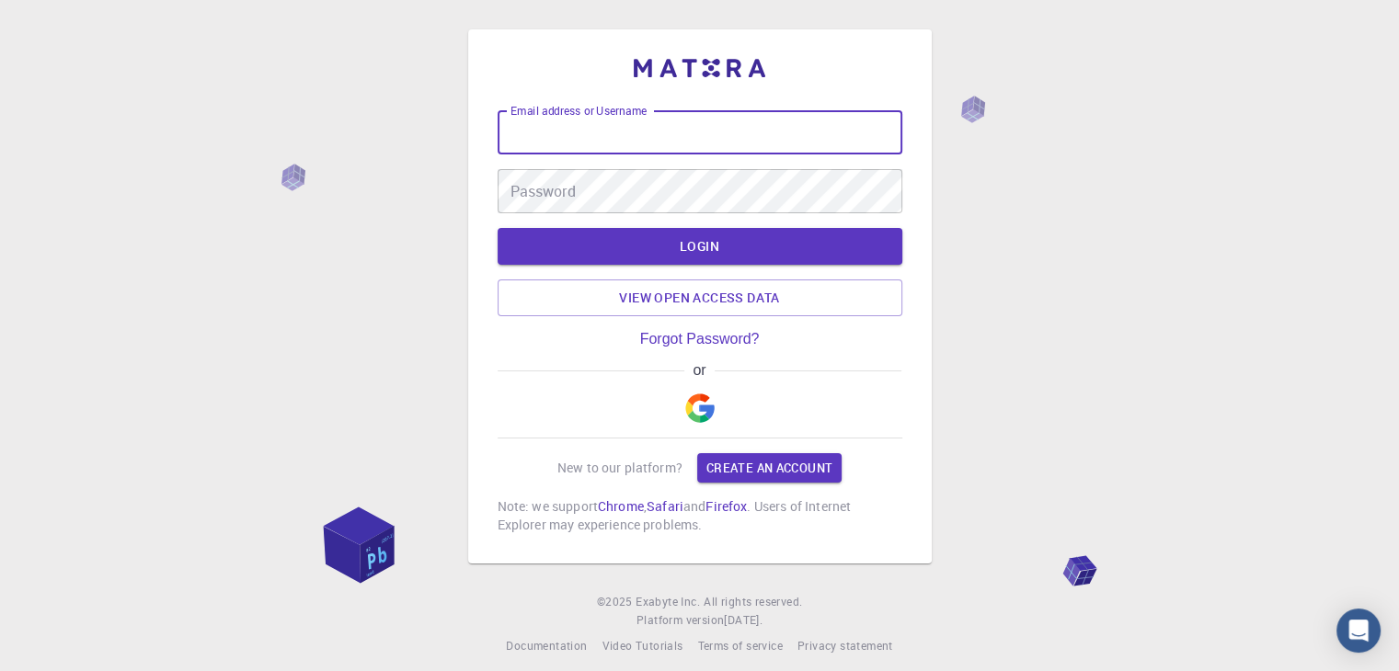
click at [715, 136] on input "Email address or Username" at bounding box center [700, 132] width 405 height 44
paste input "aiueo007"
type input "aiueo007"
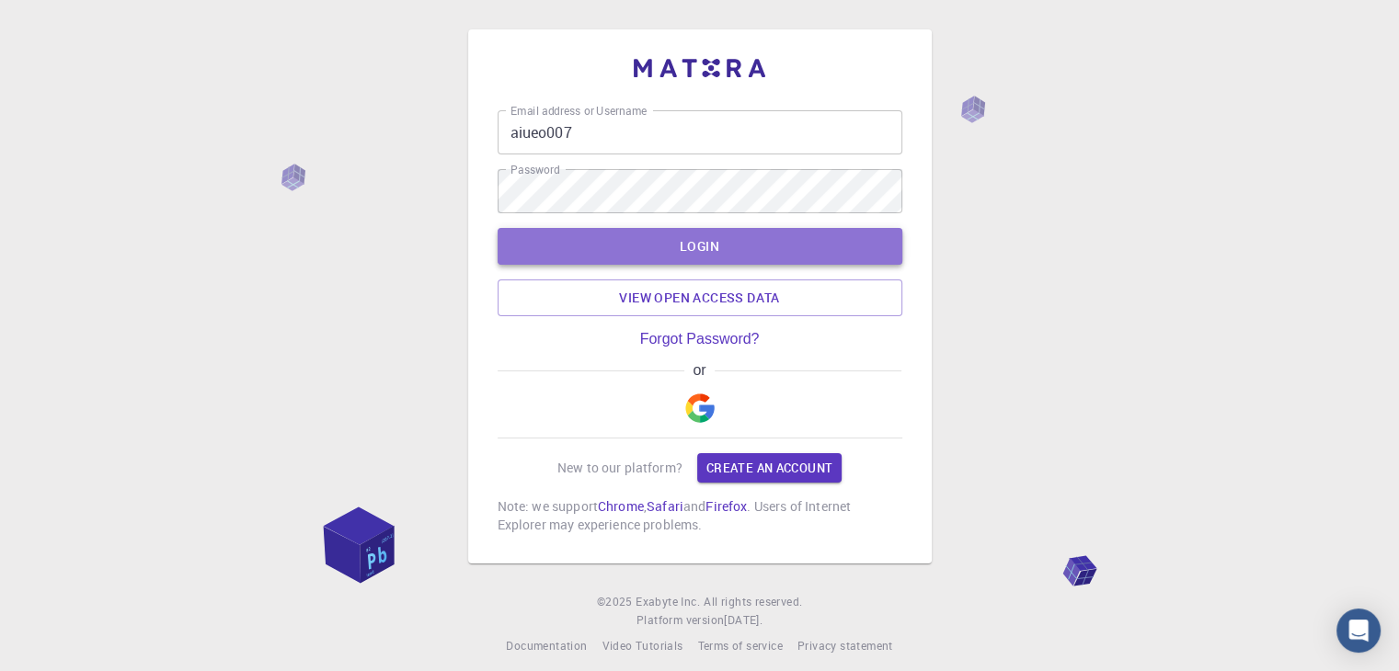
click at [740, 251] on button "LOGIN" at bounding box center [700, 246] width 405 height 37
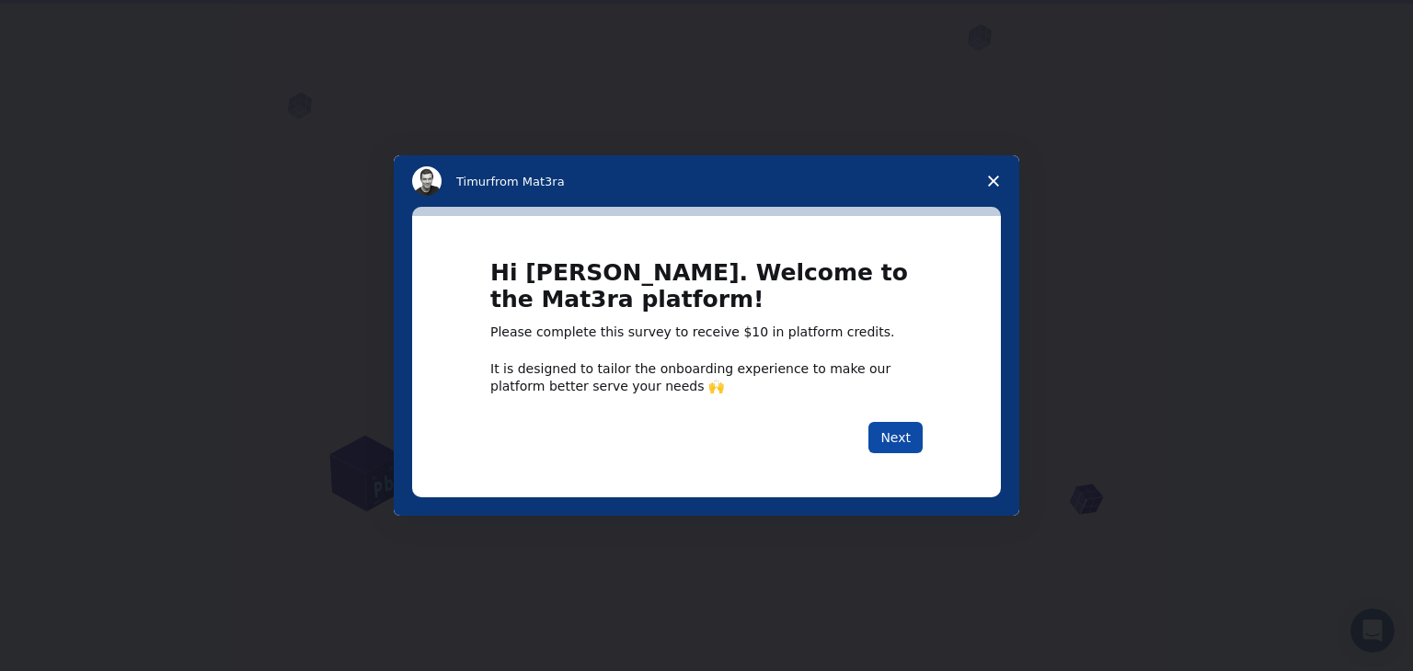
click at [882, 442] on button "Next" at bounding box center [895, 437] width 54 height 31
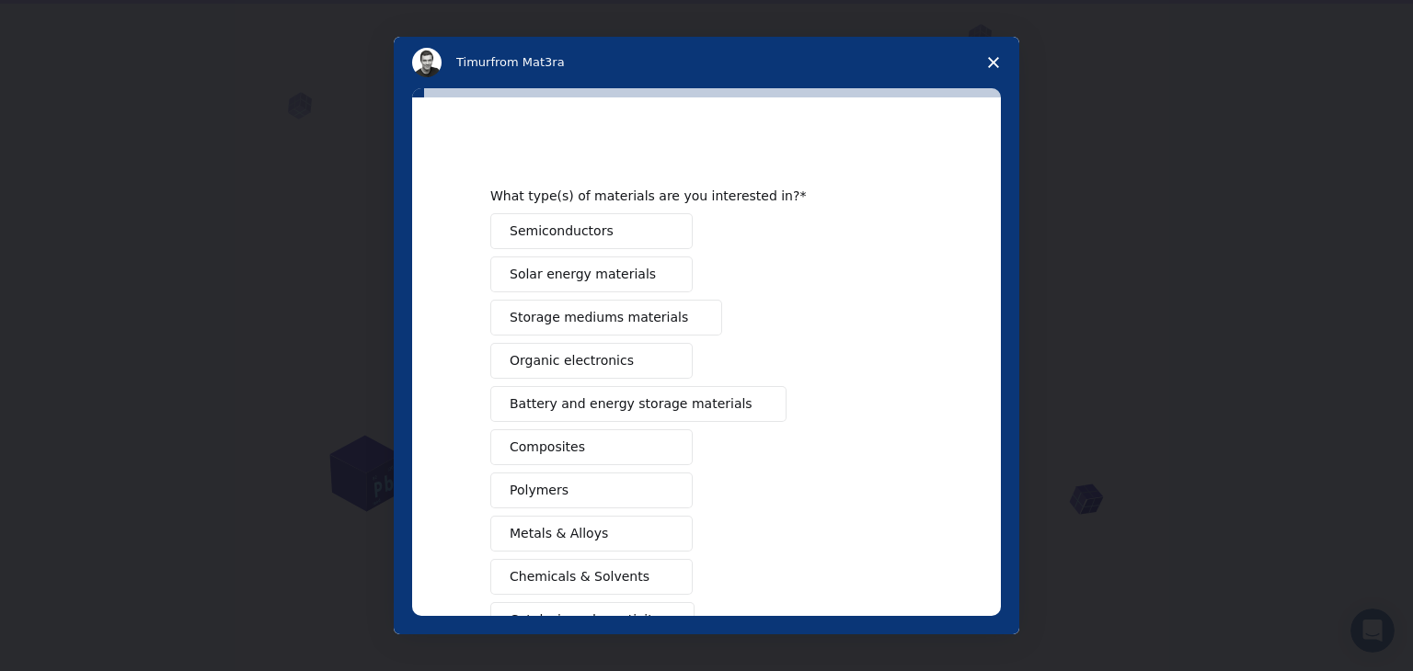
click at [994, 61] on polygon "Close survey" at bounding box center [993, 62] width 11 height 11
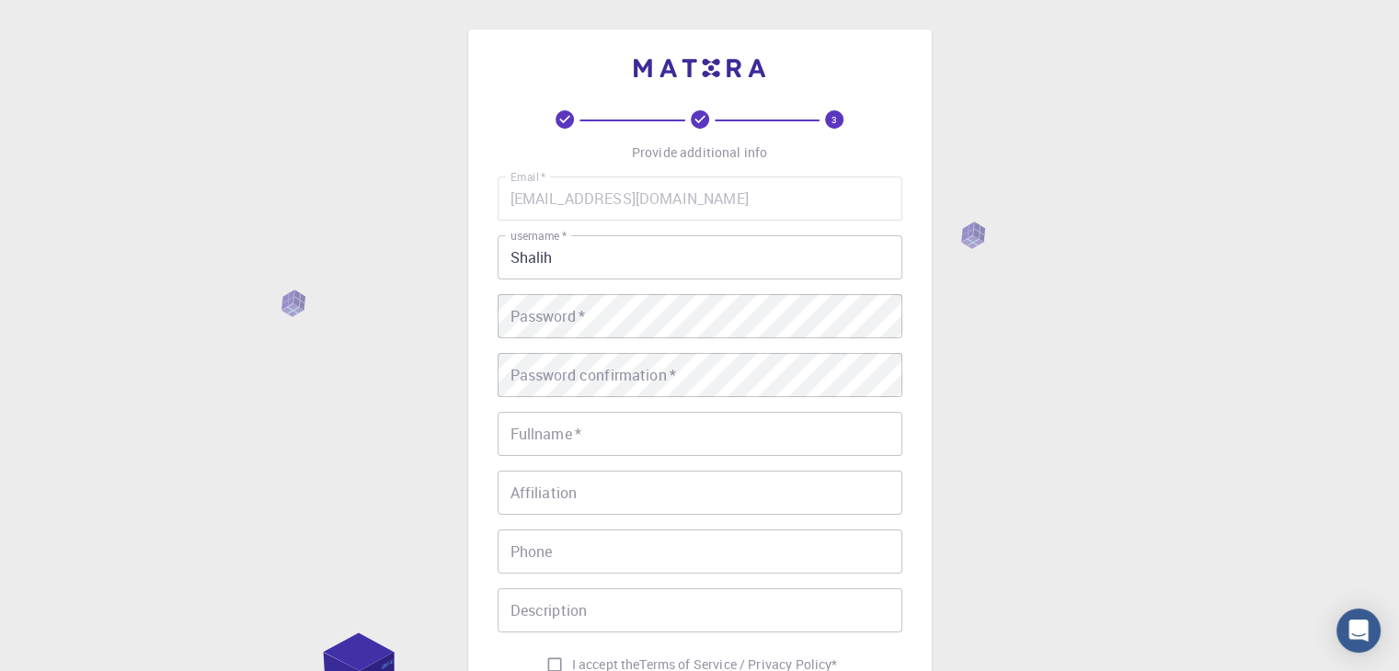
click at [702, 276] on input "Shalih" at bounding box center [700, 257] width 405 height 44
drag, startPoint x: 633, startPoint y: 265, endPoint x: 471, endPoint y: 269, distance: 161.9
click at [471, 269] on div "3 Provide additional info Email   * [EMAIL_ADDRESS][DOMAIN_NAME] Email   * user…" at bounding box center [700, 421] width 464 height 785
paste input "aiueo007"
type input "aiueo007"
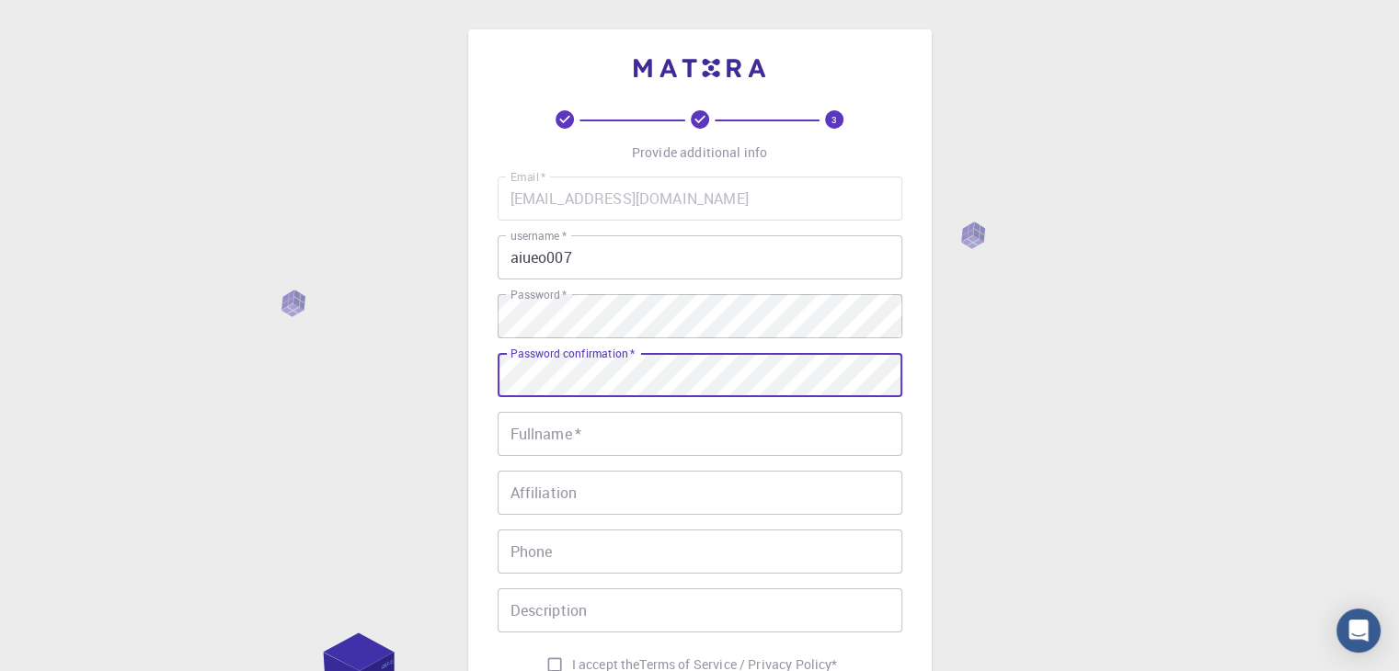
click at [565, 429] on div "Fullname   * Fullname   *" at bounding box center [700, 434] width 405 height 44
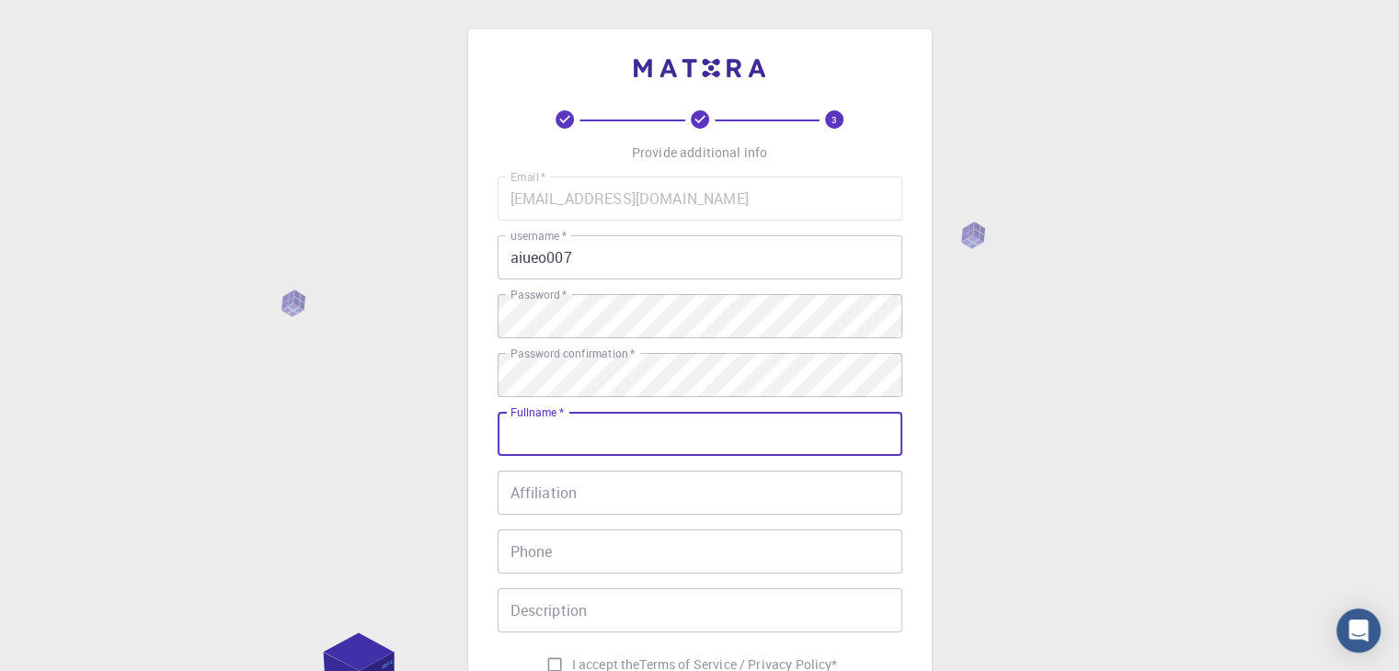
type input "[PERSON_NAME]"
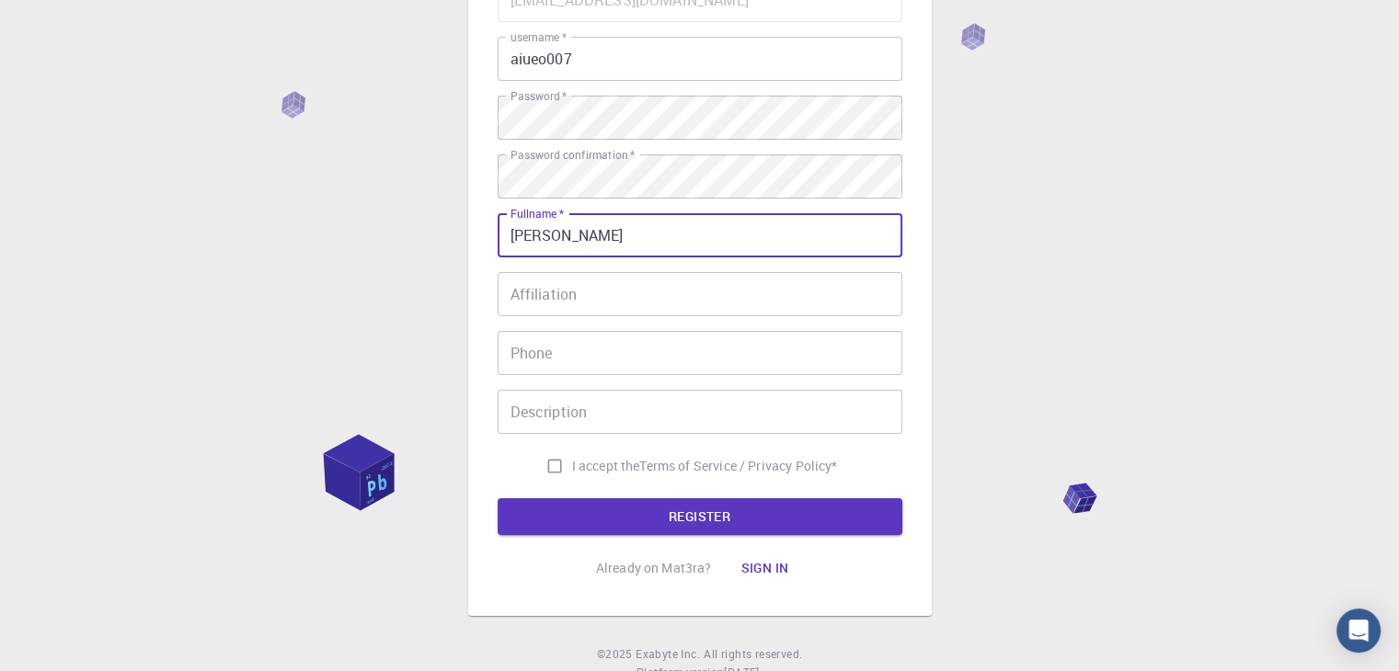
scroll to position [214, 0]
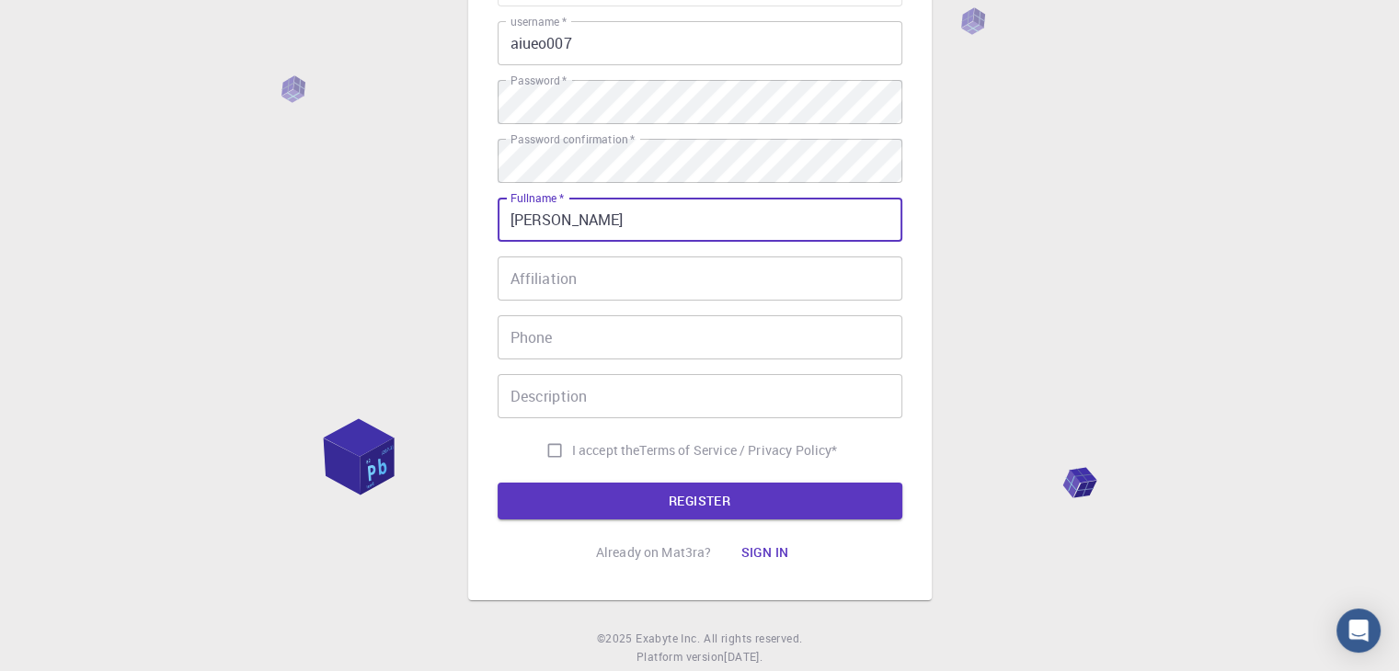
click at [557, 347] on input "Phone" at bounding box center [700, 337] width 405 height 44
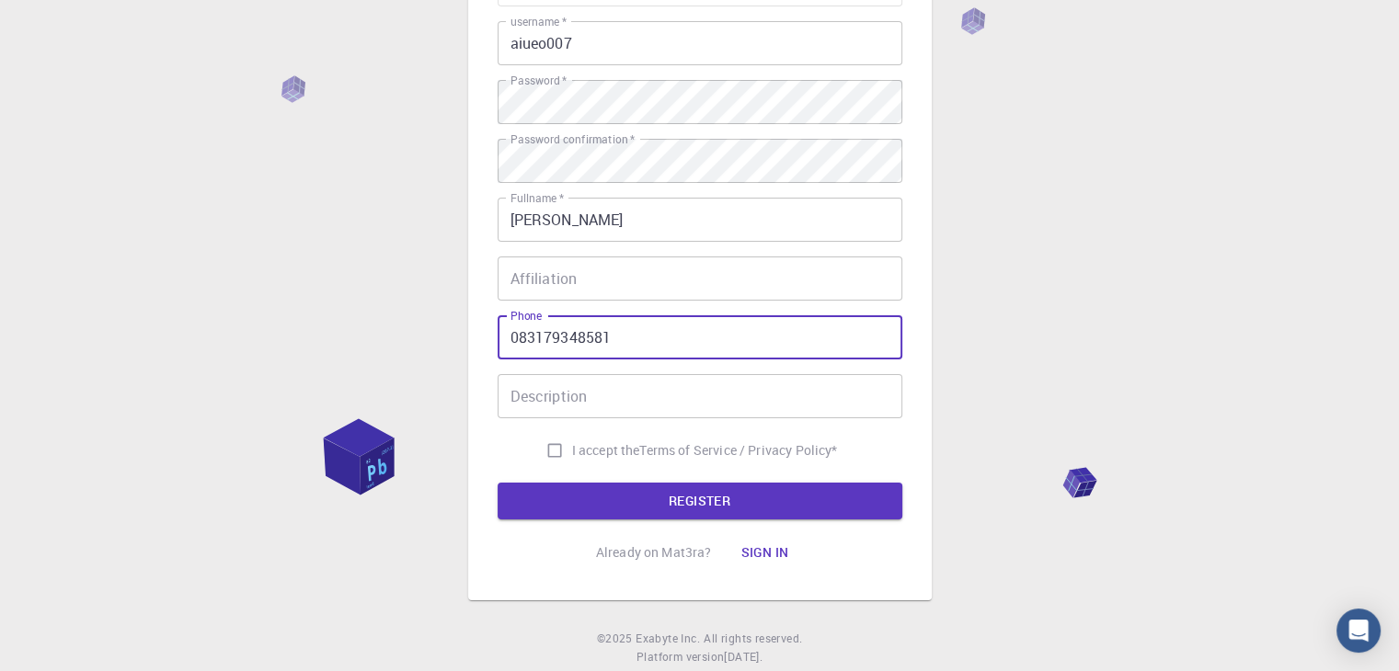
click at [519, 343] on input "083179348581" at bounding box center [700, 337] width 405 height 44
type input "+6283179348581"
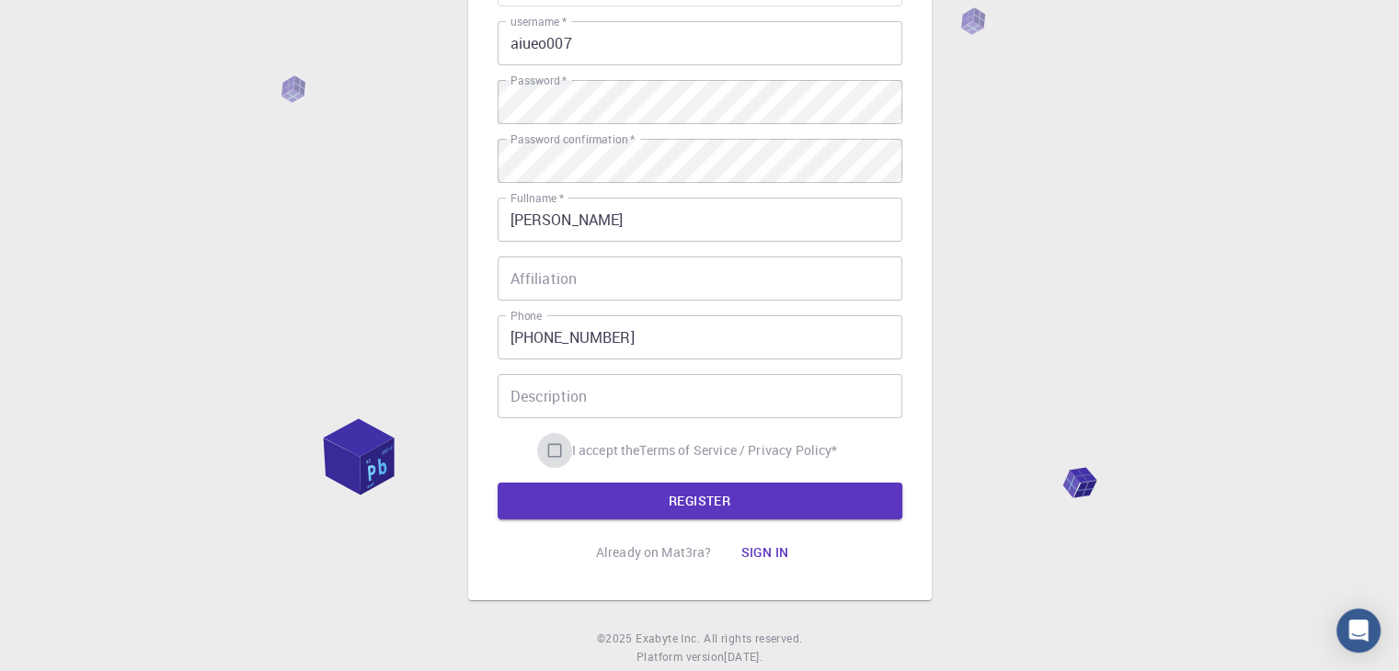
click at [552, 446] on input "I accept the Terms of Service / Privacy Policy *" at bounding box center [554, 450] width 35 height 35
checkbox input "true"
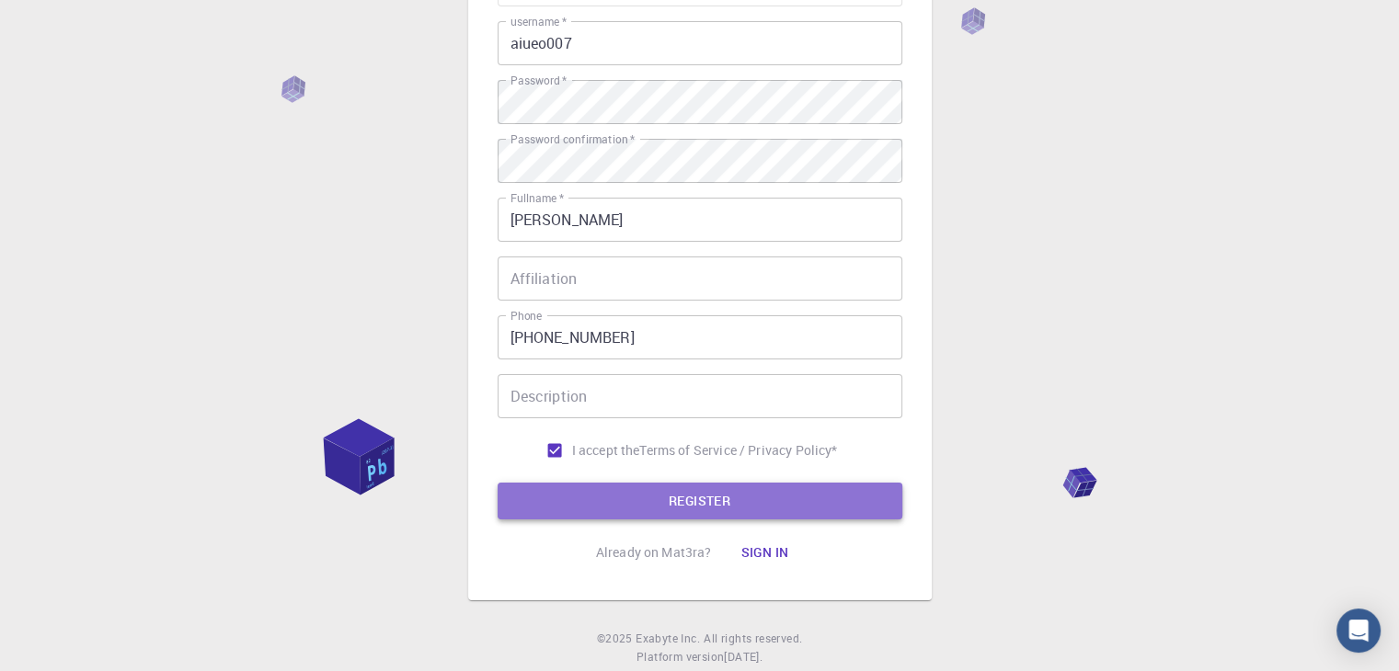
click at [567, 512] on button "REGISTER" at bounding box center [700, 501] width 405 height 37
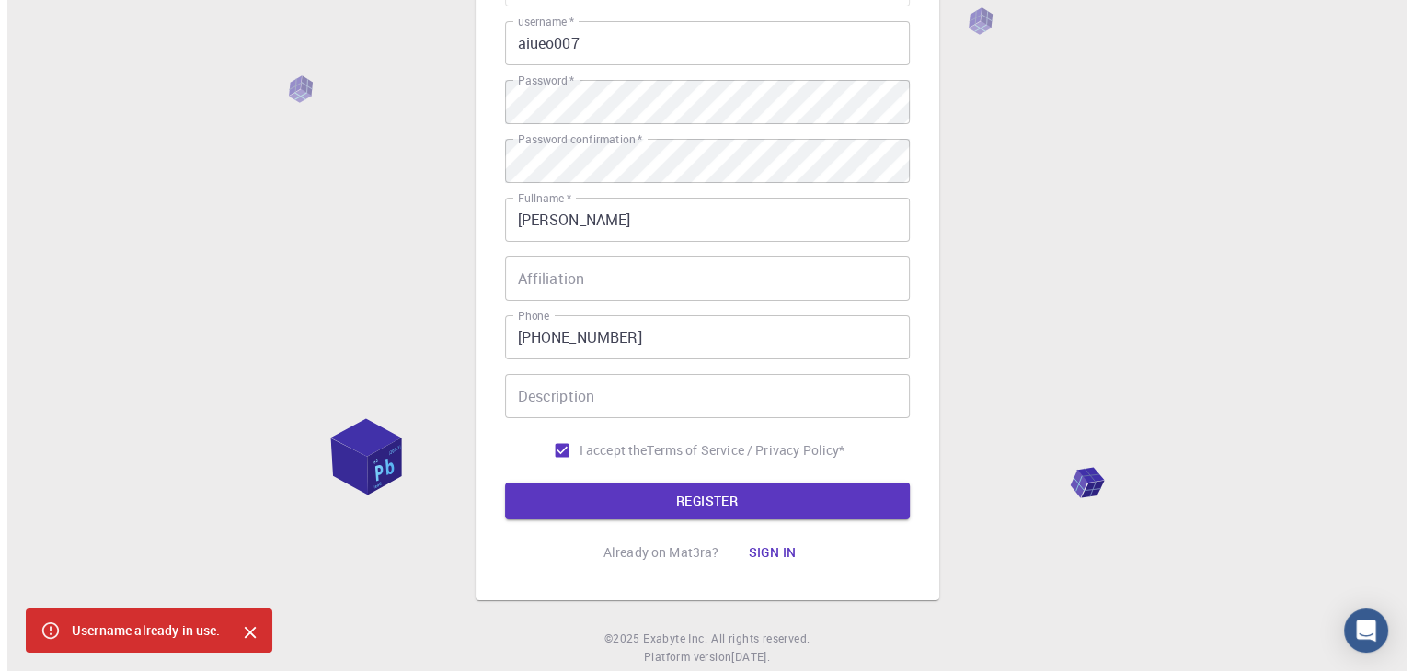
scroll to position [0, 0]
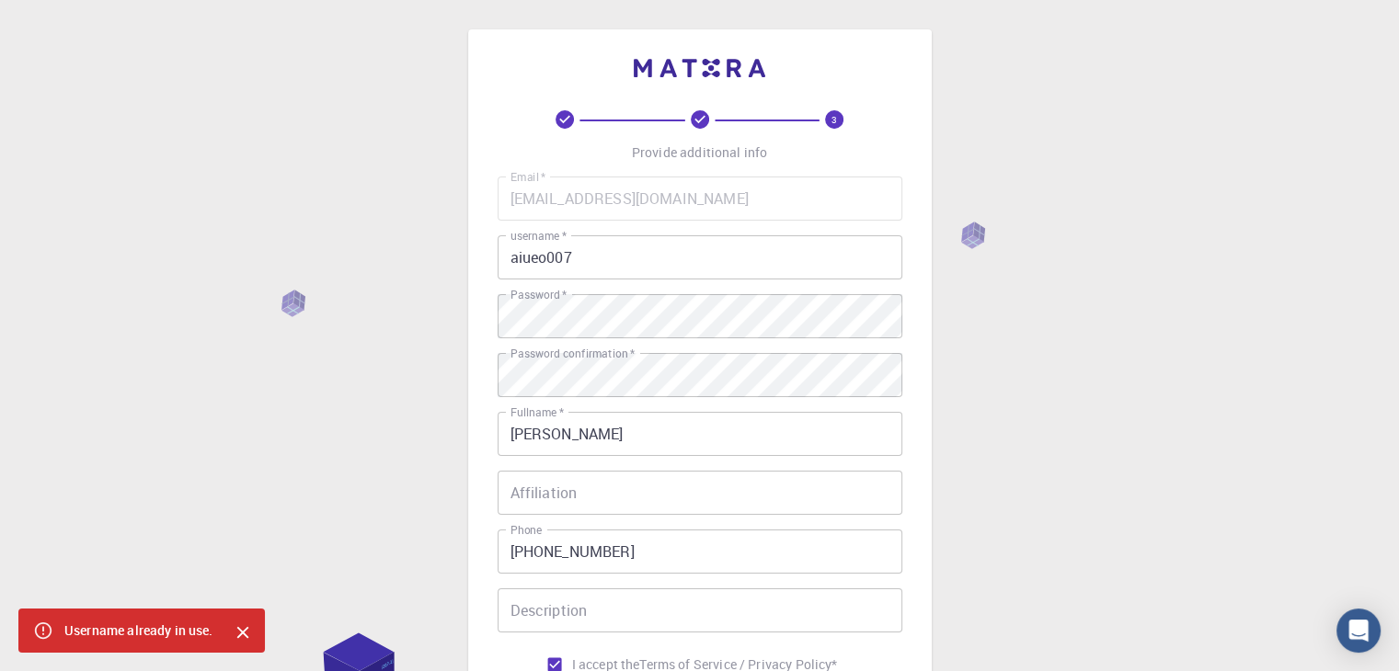
drag, startPoint x: 1105, startPoint y: 181, endPoint x: 1157, endPoint y: 97, distance: 99.5
click at [1105, 181] on div "3 Provide additional info Email   * yasirshalih.znl@gmail.com Email   * usernam…" at bounding box center [699, 468] width 1399 height 936
click at [1052, 112] on div "3 Provide additional info Email   * yasirshalih.znl@gmail.com Email   * usernam…" at bounding box center [699, 468] width 1399 height 936
click at [1099, 126] on div "3 Provide additional info Email   * yasirshalih.znl@gmail.com Email   * usernam…" at bounding box center [699, 468] width 1399 height 936
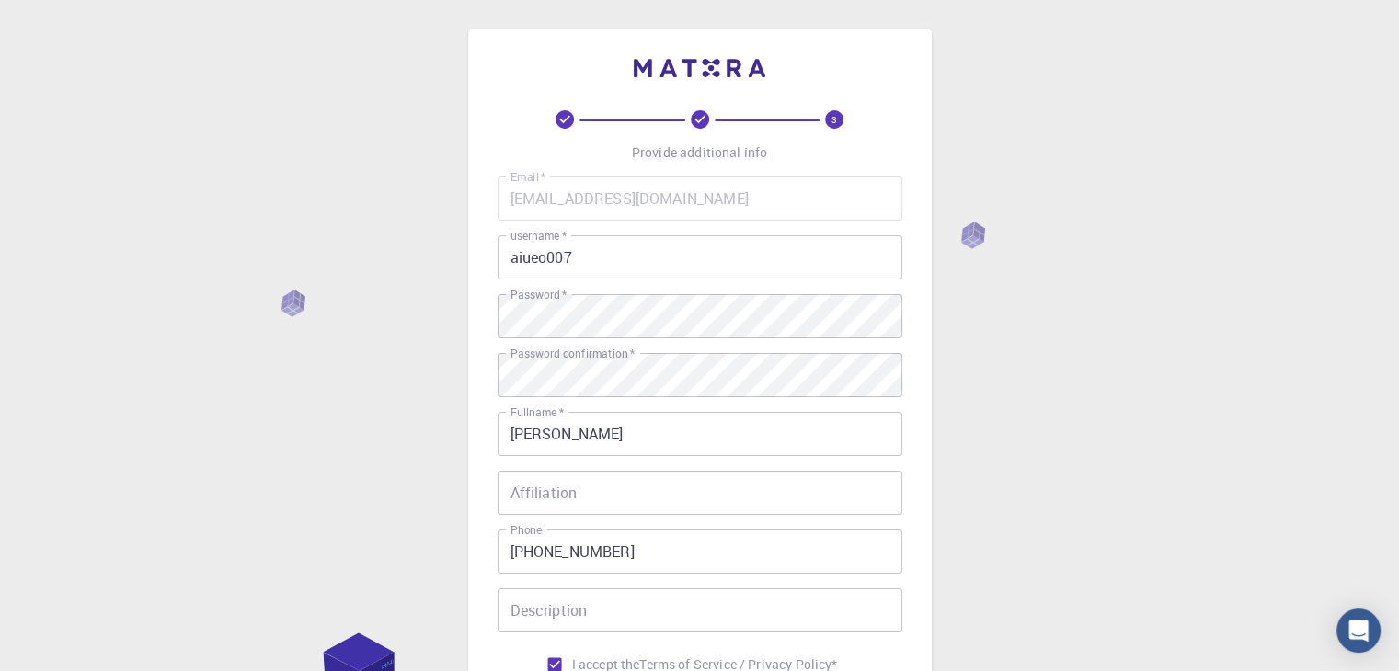
click at [828, 267] on input "aiueo007" at bounding box center [700, 257] width 405 height 44
click at [1098, 95] on div "3 Provide additional info Email   * yasirshalih.znl@gmail.com Email   * usernam…" at bounding box center [699, 468] width 1399 height 936
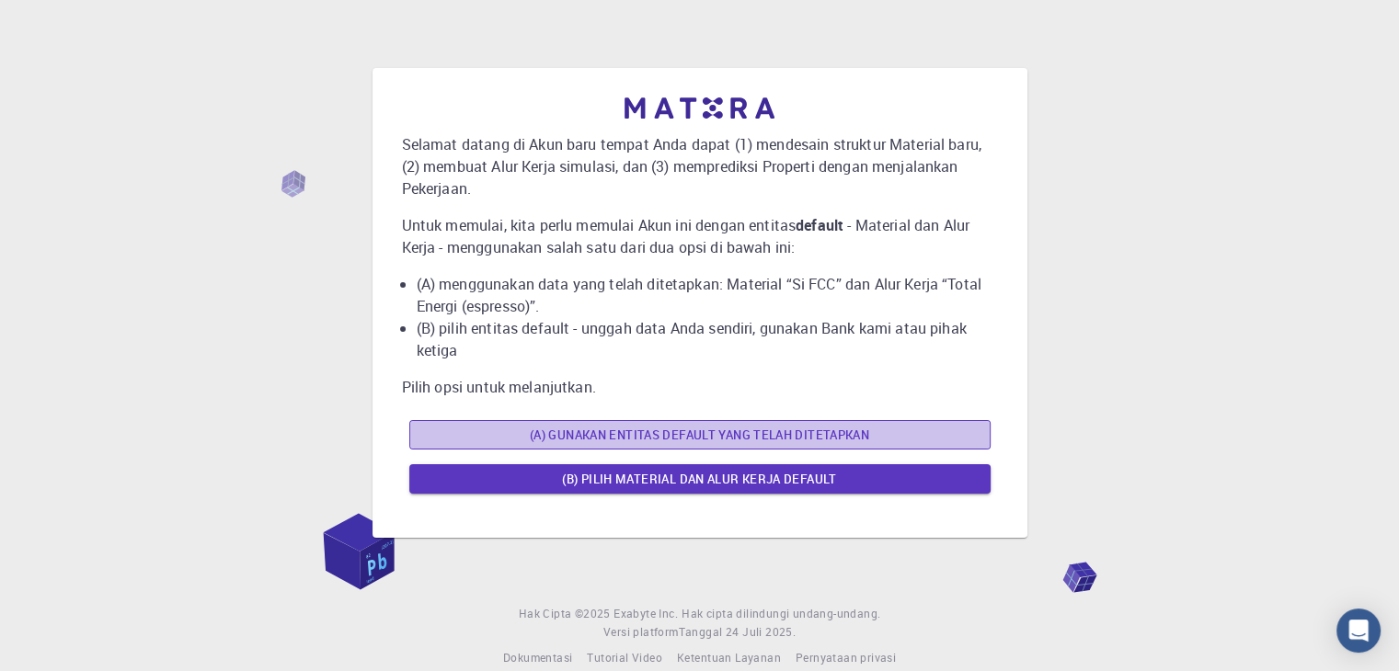
click at [613, 439] on font "(A) Gunakan entitas default yang telah ditetapkan" at bounding box center [699, 435] width 339 height 17
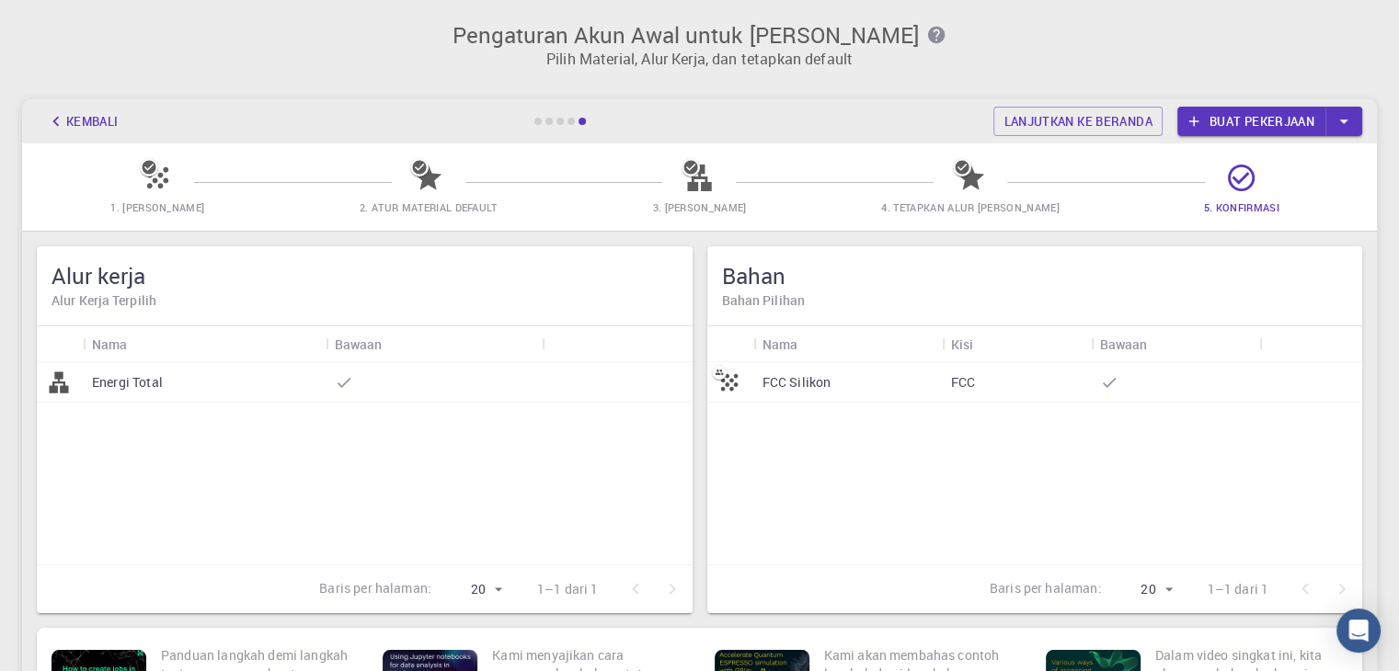
click at [813, 398] on div "FCC Silikon" at bounding box center [847, 382] width 189 height 40
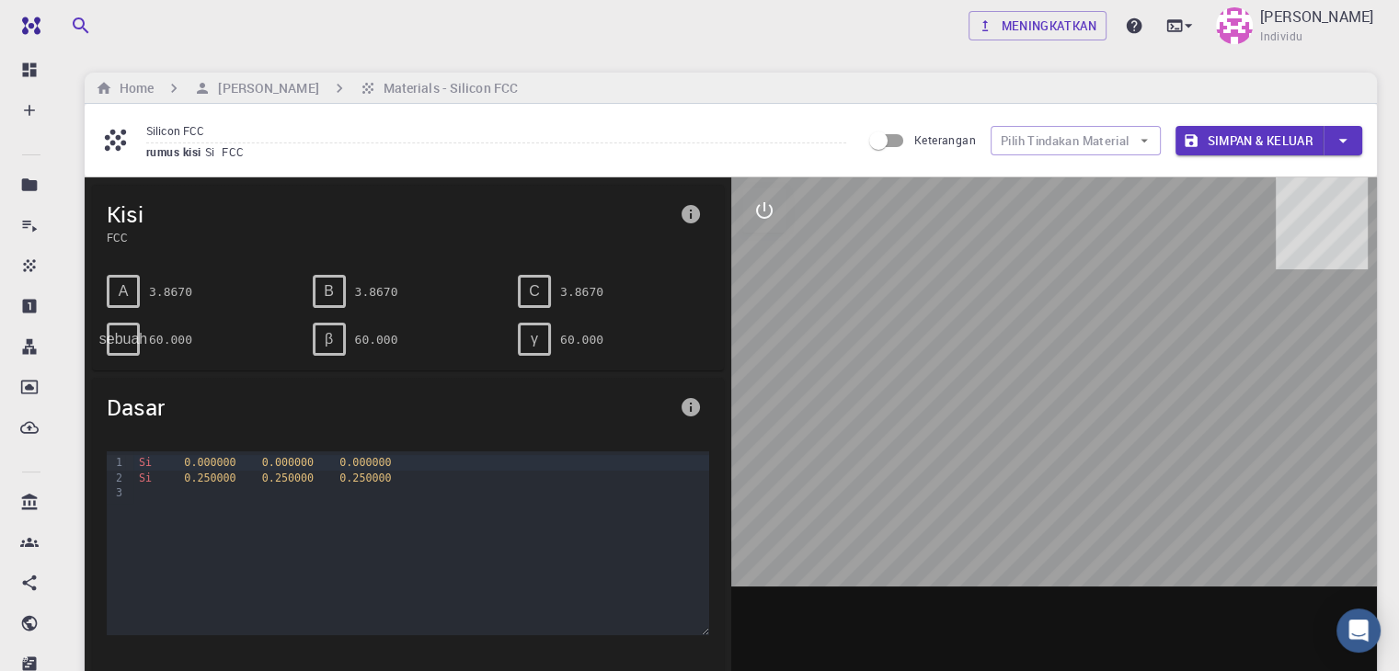
drag, startPoint x: 1080, startPoint y: 463, endPoint x: 1015, endPoint y: 461, distance: 64.4
click at [1016, 461] on div at bounding box center [1054, 464] width 647 height 572
click at [123, 295] on font "A" at bounding box center [124, 291] width 10 height 16
click at [125, 338] on font "sebuah" at bounding box center [123, 339] width 49 height 16
click at [203, 475] on span "0.250000" at bounding box center [210, 478] width 52 height 13
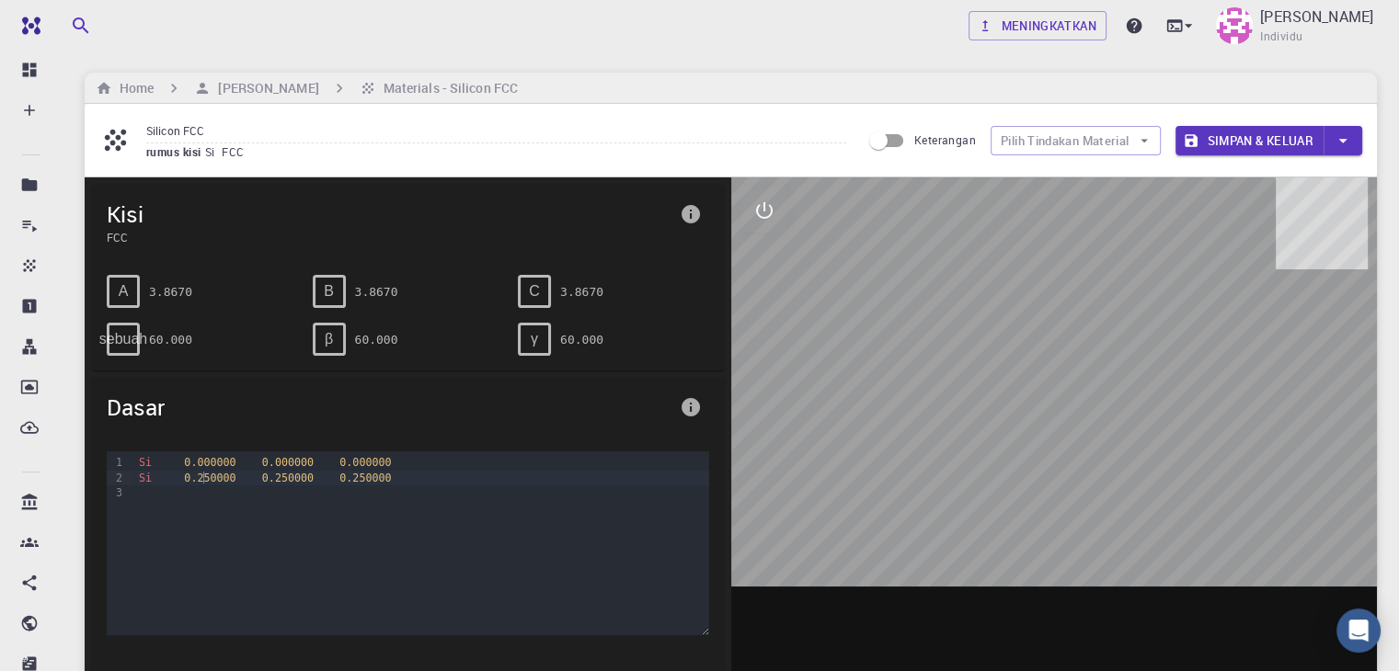
click at [316, 486] on div at bounding box center [420, 493] width 575 height 15
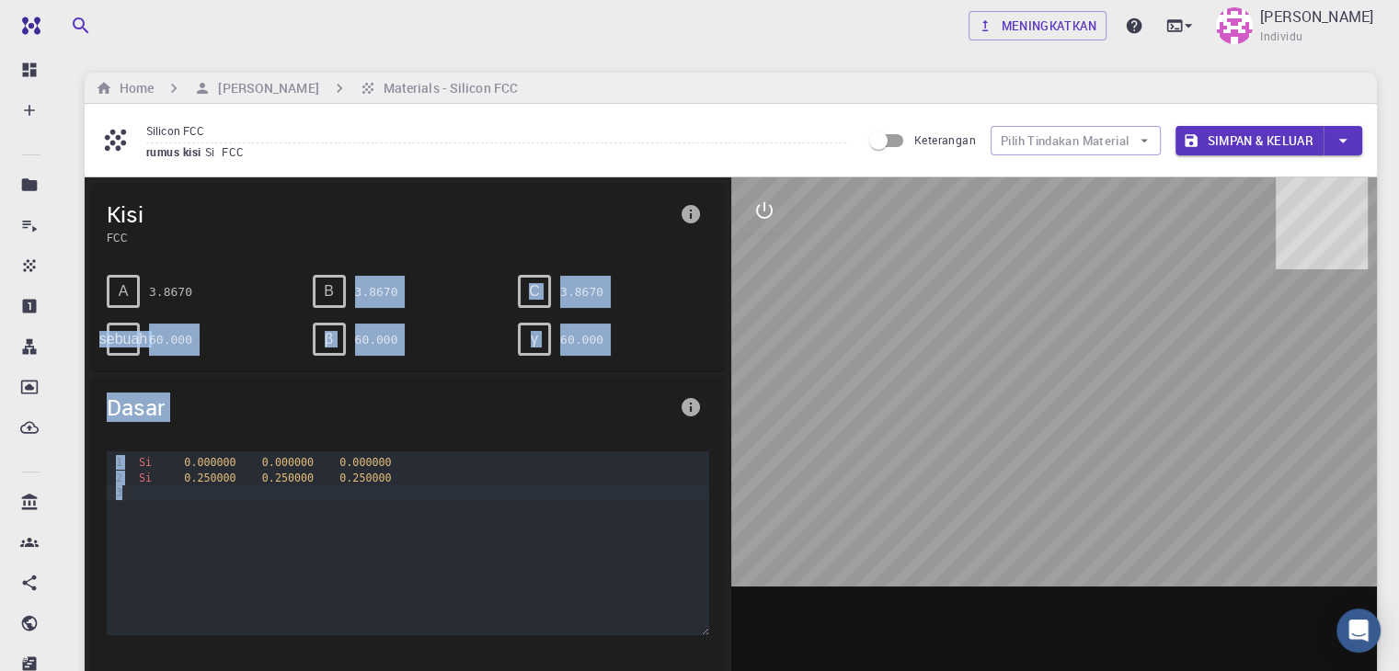
drag, startPoint x: 337, startPoint y: 292, endPoint x: 294, endPoint y: 438, distance: 152.2
click at [298, 470] on div "Kisi FCC A 3.8670 B 3.8670 C 3.8670 sebuah 60.000 β 60.000 γ 60.000 Dasar 9 1 2…" at bounding box center [408, 464] width 647 height 572
click at [279, 372] on div "Kisi FCC A 3.8670 B 3.8670 C 3.8670 sebuah 60.000 β 60.000 γ 60.000 Dasar 9 1 2…" at bounding box center [408, 464] width 647 height 572
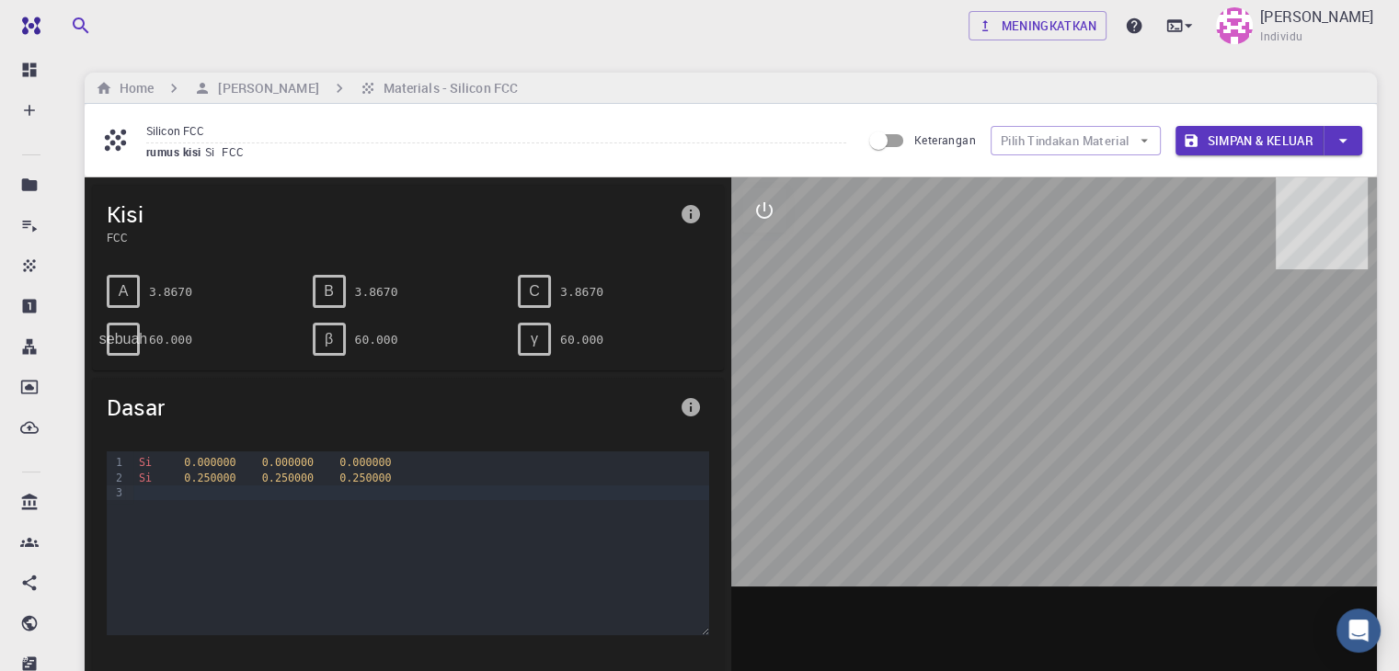
click at [332, 330] on div "β" at bounding box center [329, 339] width 33 height 33
click at [357, 334] on font "60.000" at bounding box center [376, 340] width 43 height 14
drag, startPoint x: 357, startPoint y: 334, endPoint x: 443, endPoint y: 360, distance: 90.2
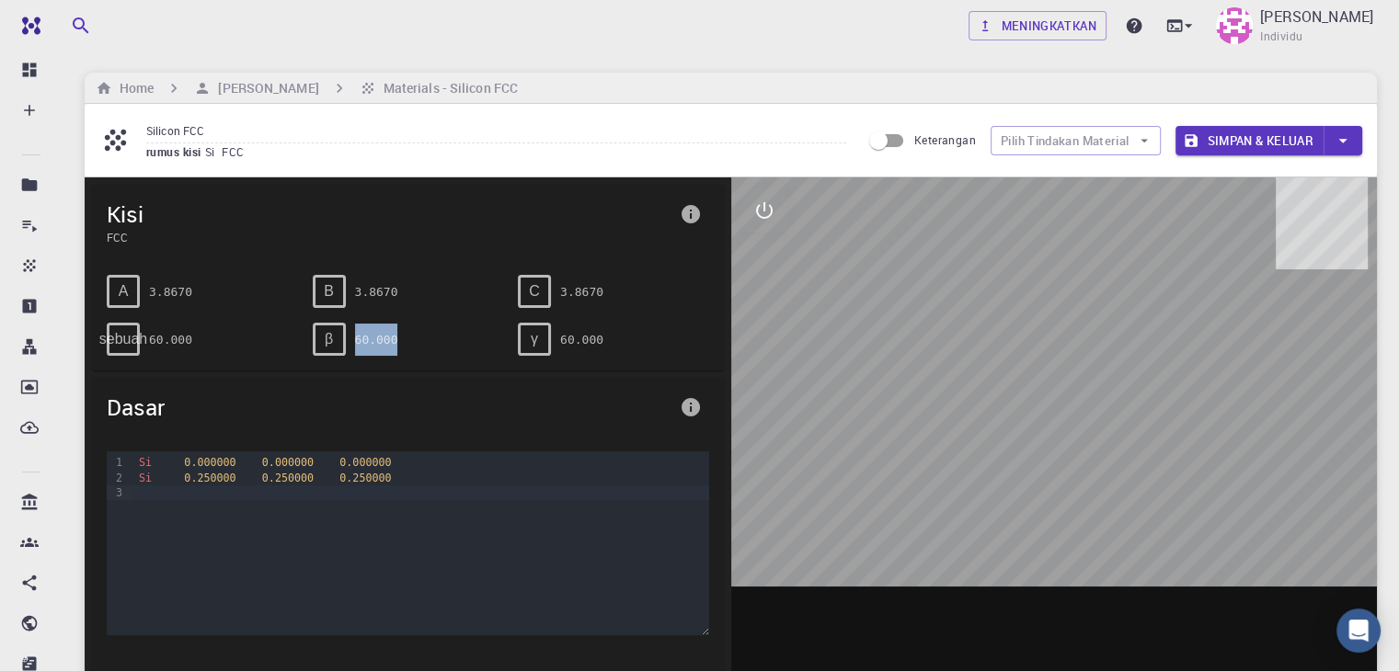
click at [443, 347] on div "β 60.000" at bounding box center [408, 339] width 191 height 33
click at [397, 488] on div at bounding box center [420, 493] width 575 height 15
click at [395, 507] on div "Si 0.000000 0.000000 0.000000 Si 0.250000 0.250000 0.250000" at bounding box center [420, 544] width 575 height 184
drag, startPoint x: 372, startPoint y: 492, endPoint x: 352, endPoint y: 475, distance: 26.1
click at [352, 475] on span "0.250000" at bounding box center [365, 478] width 52 height 13
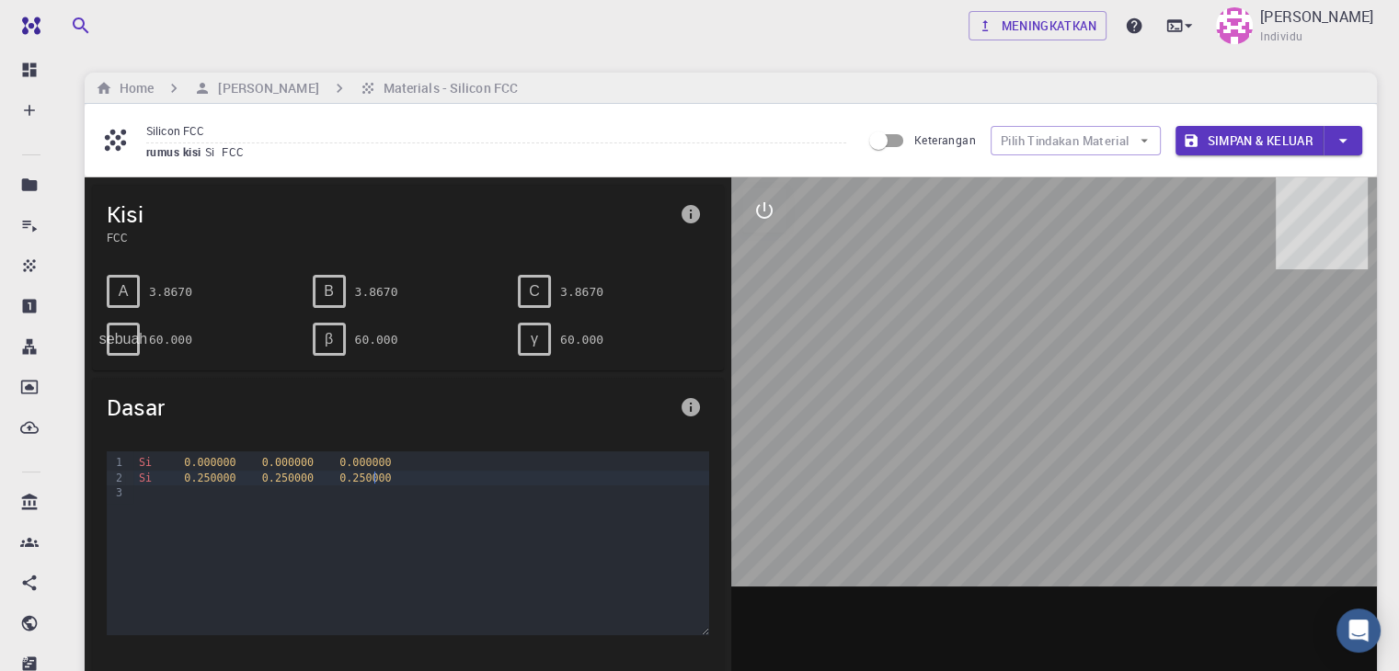
click at [375, 475] on div "Si 0.250000 0.250000 0.250000" at bounding box center [420, 478] width 575 height 15
click at [775, 216] on button "interaktif" at bounding box center [764, 211] width 44 height 44
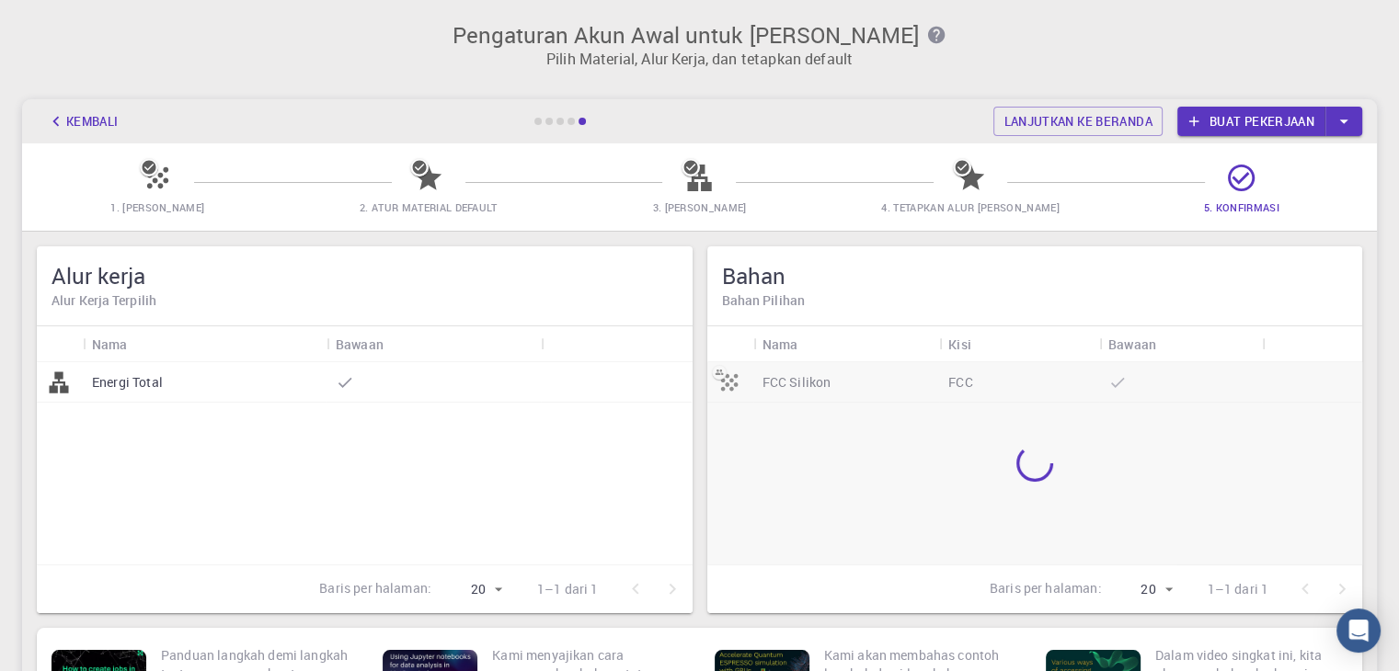
click at [157, 189] on icon at bounding box center [158, 178] width 32 height 32
